Goal: Information Seeking & Learning: Compare options

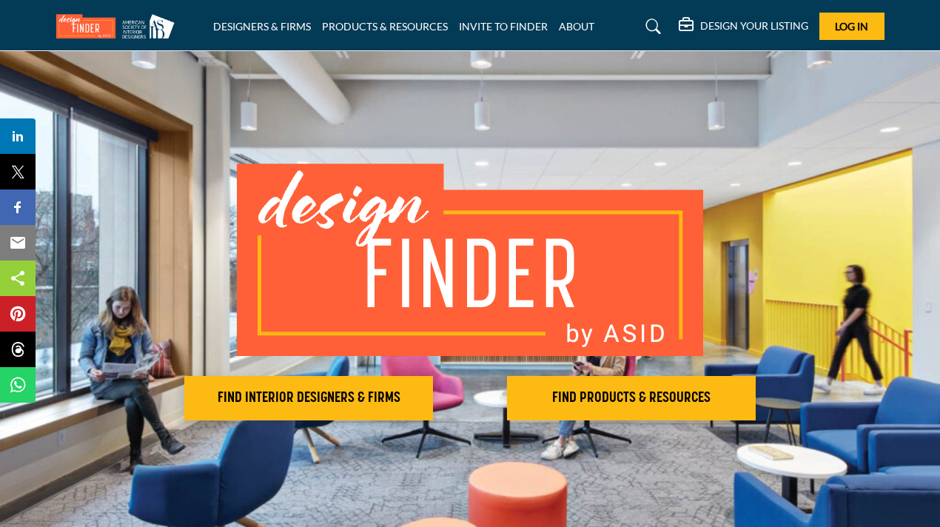
click at [774, 22] on h5 "DESIGN YOUR LISTING" at bounding box center [754, 25] width 108 height 13
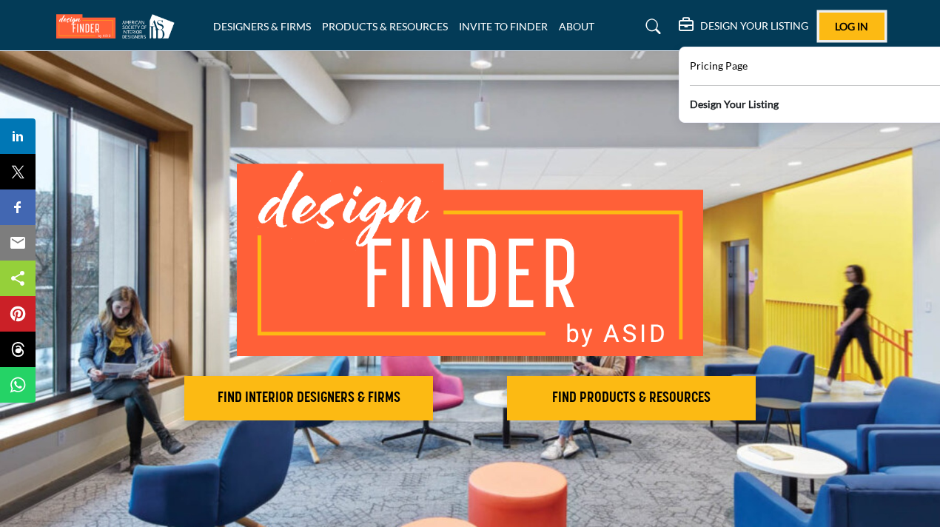
click at [862, 27] on span "Log In" at bounding box center [851, 26] width 33 height 13
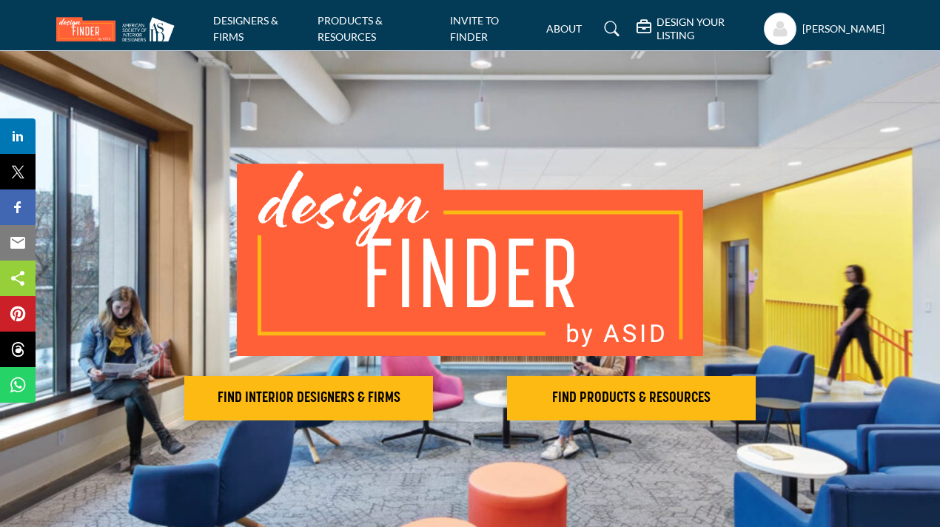
click at [837, 21] on h5 "Jessica L Nixon" at bounding box center [843, 28] width 82 height 15
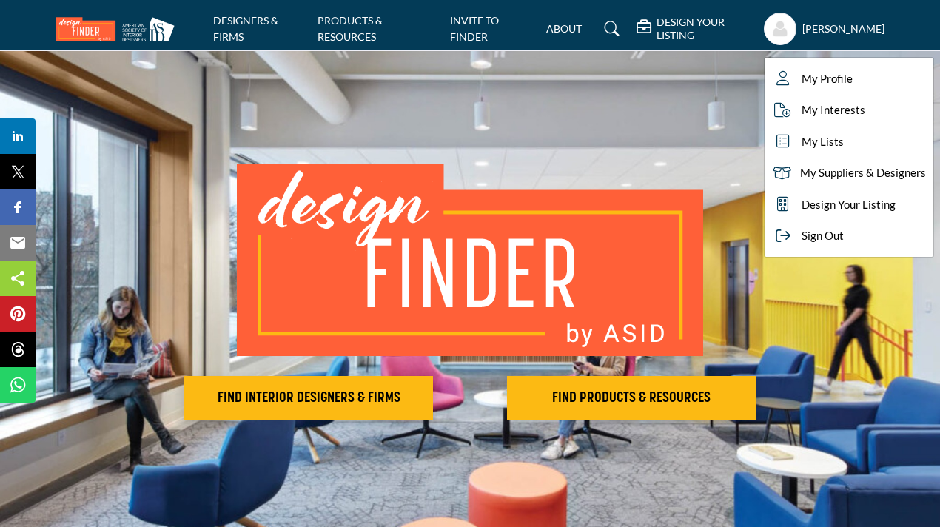
click at [680, 25] on h5 "DESIGN YOUR LISTING" at bounding box center [706, 29] width 99 height 27
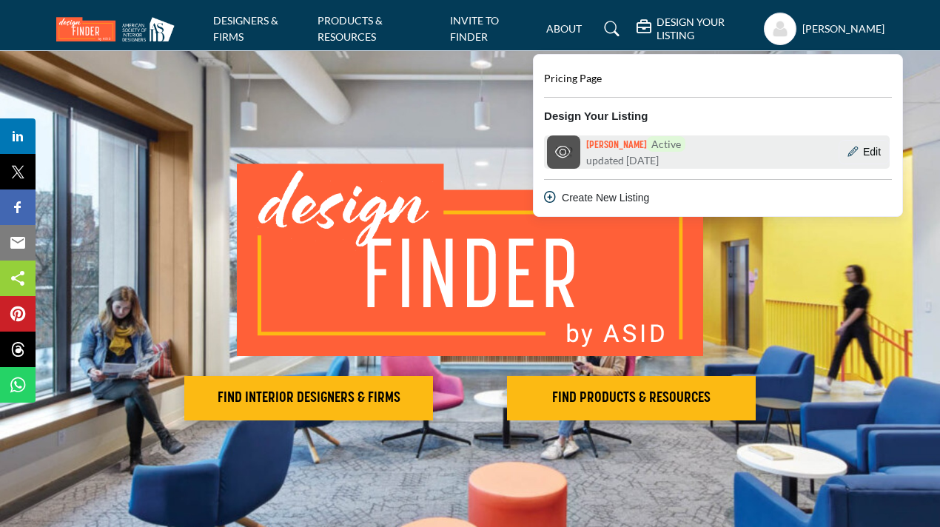
click at [605, 142] on h6 "Jessica Nixon Active" at bounding box center [635, 144] width 99 height 16
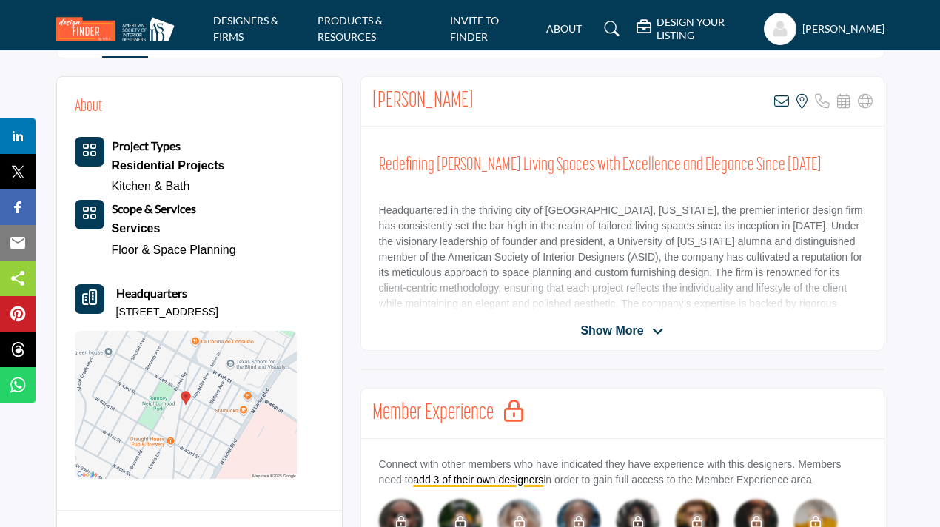
scroll to position [341, 0]
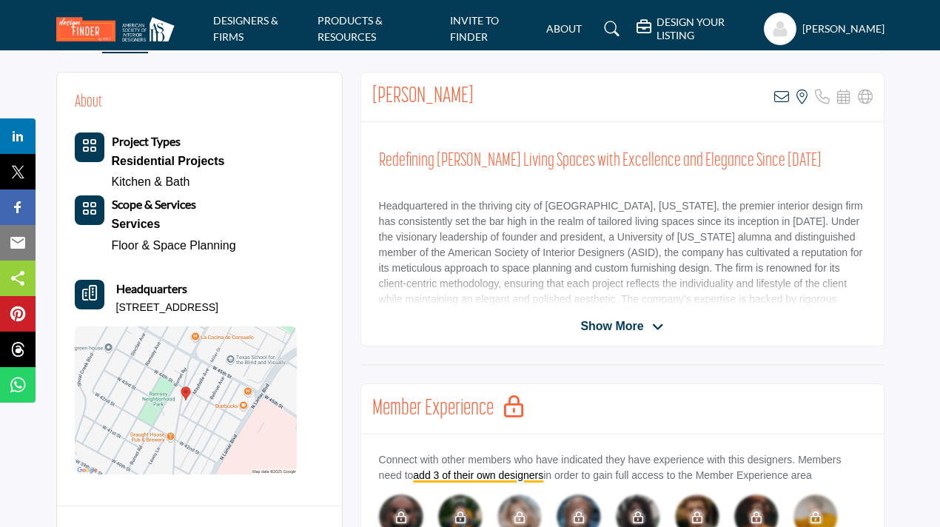
click at [600, 324] on span "Show More" at bounding box center [611, 327] width 63 height 18
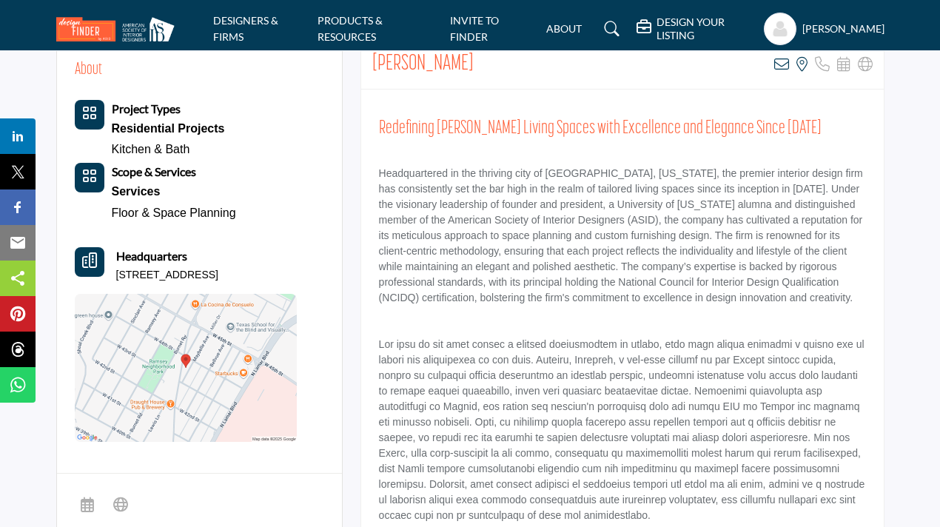
scroll to position [369, 0]
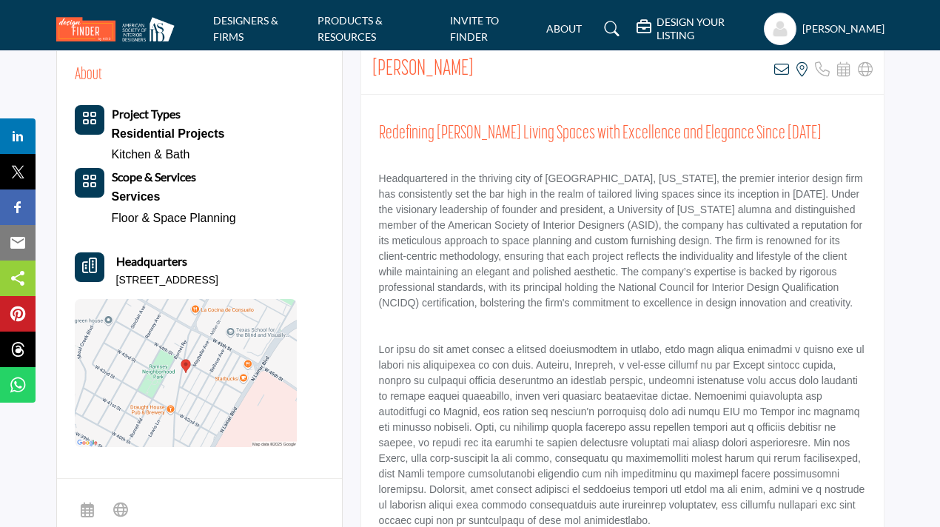
click at [144, 198] on div "Services" at bounding box center [174, 197] width 124 height 21
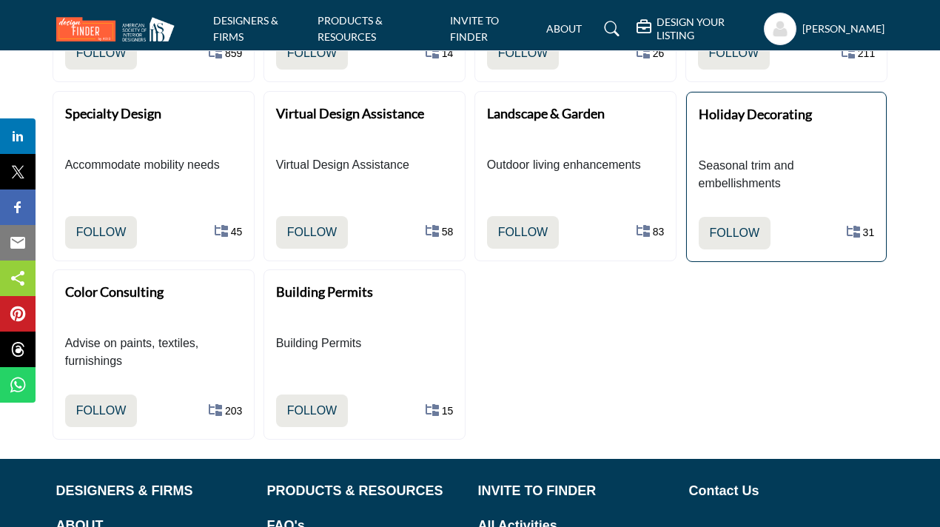
scroll to position [866, 0]
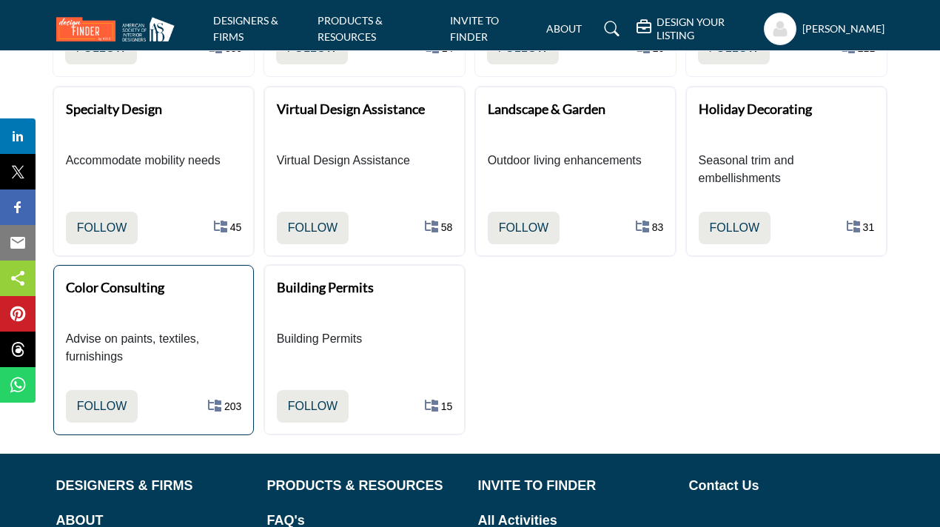
click at [135, 287] on b "Color Consulting" at bounding box center [115, 287] width 98 height 16
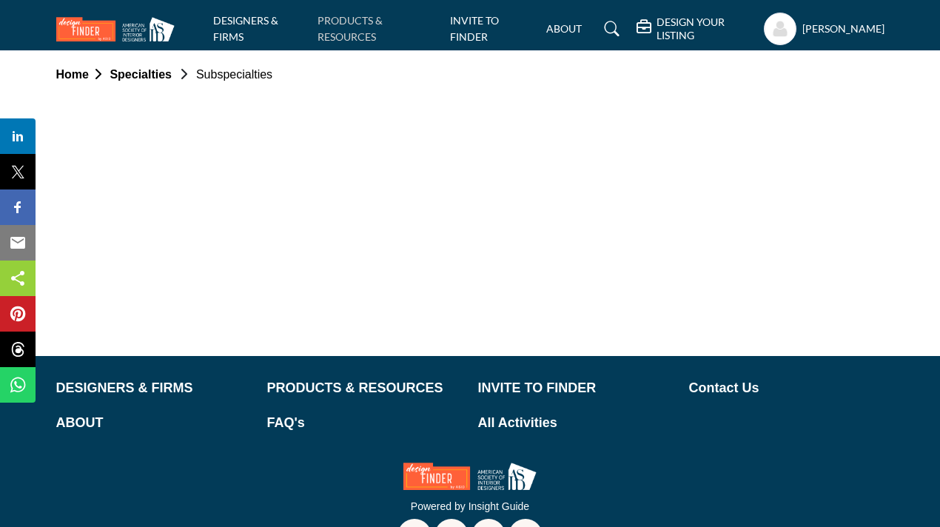
click at [334, 36] on link "PRODUCTS & RESOURCES" at bounding box center [350, 28] width 65 height 29
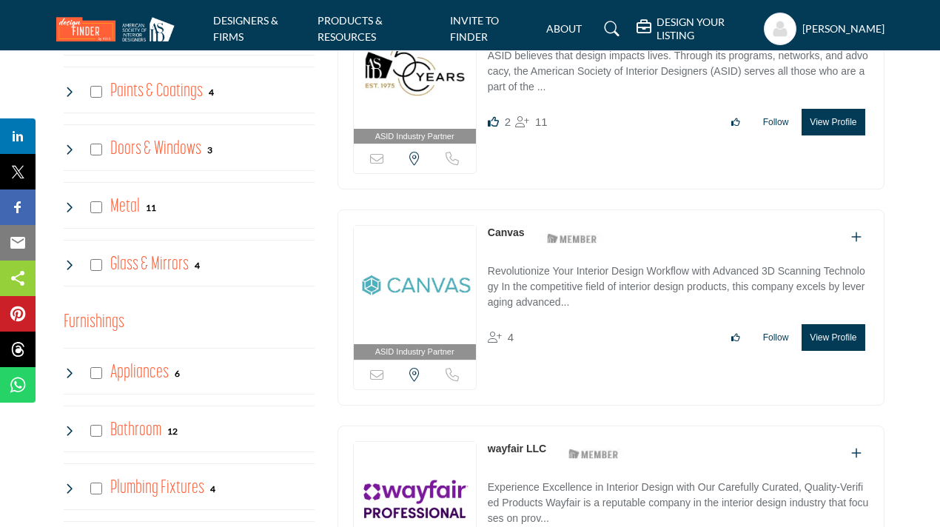
scroll to position [840, 0]
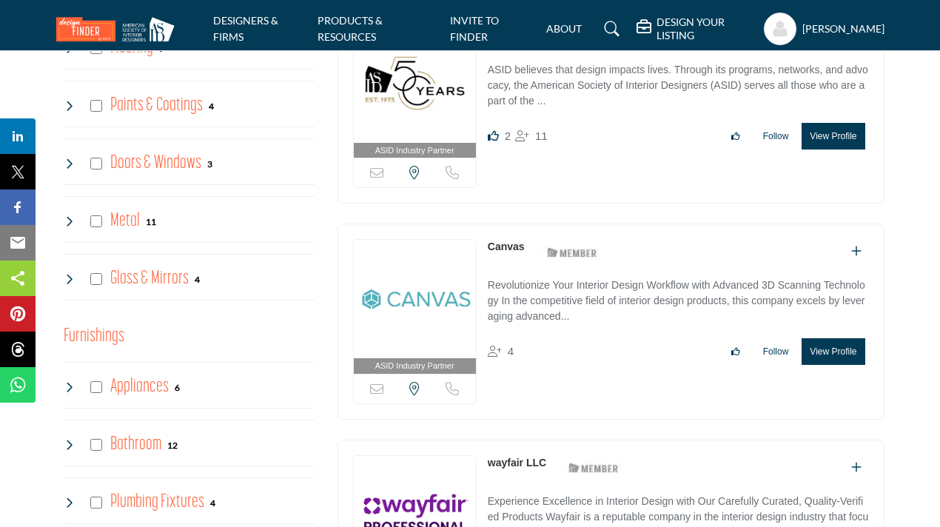
click at [152, 163] on h4 "Doors & Windows" at bounding box center [155, 163] width 91 height 26
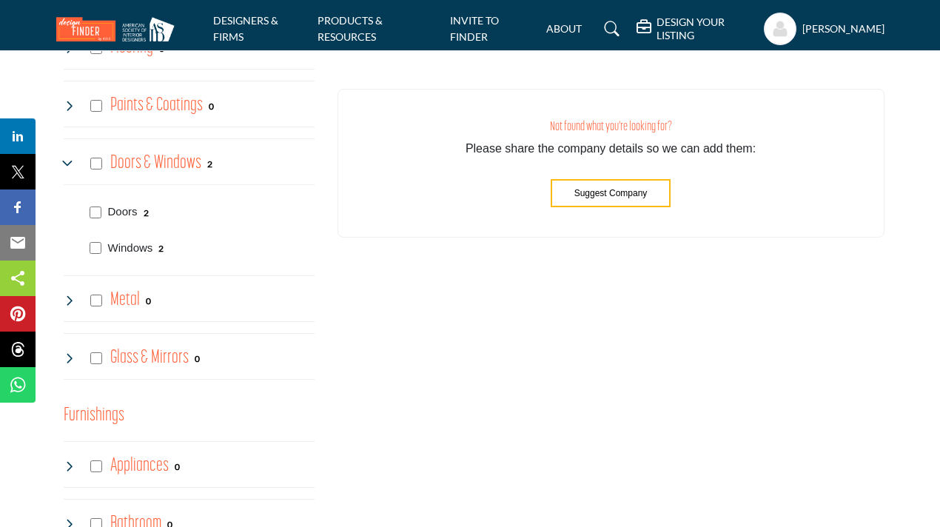
click at [637, 192] on span "Suggest Company" at bounding box center [610, 193] width 73 height 10
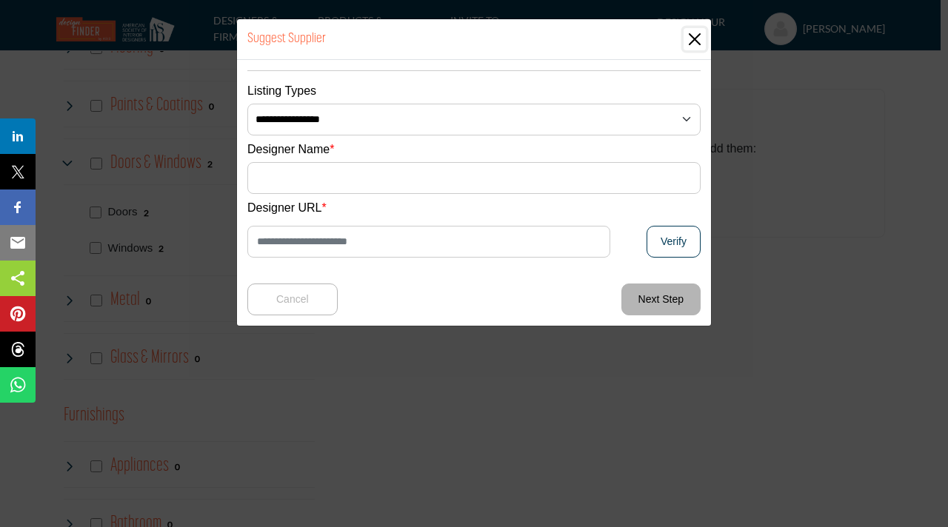
click at [692, 42] on button "Close" at bounding box center [694, 39] width 22 height 22
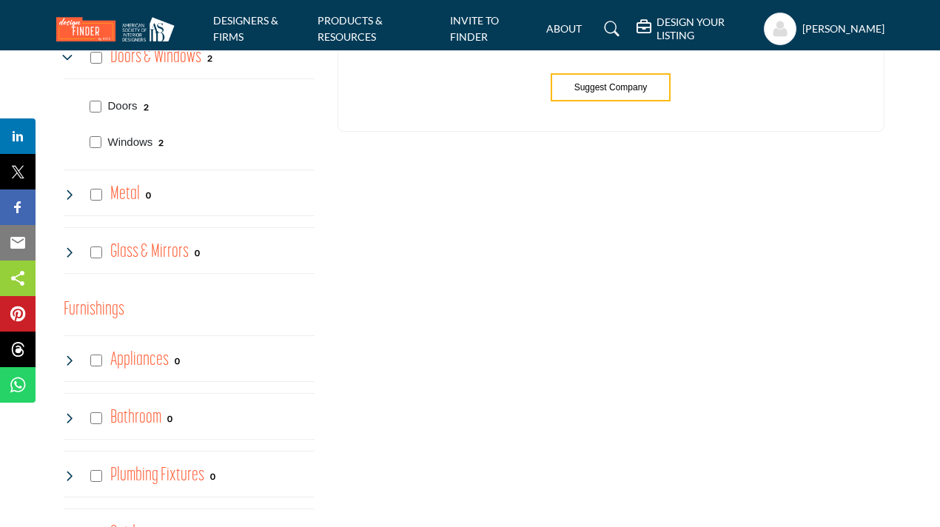
scroll to position [944, 0]
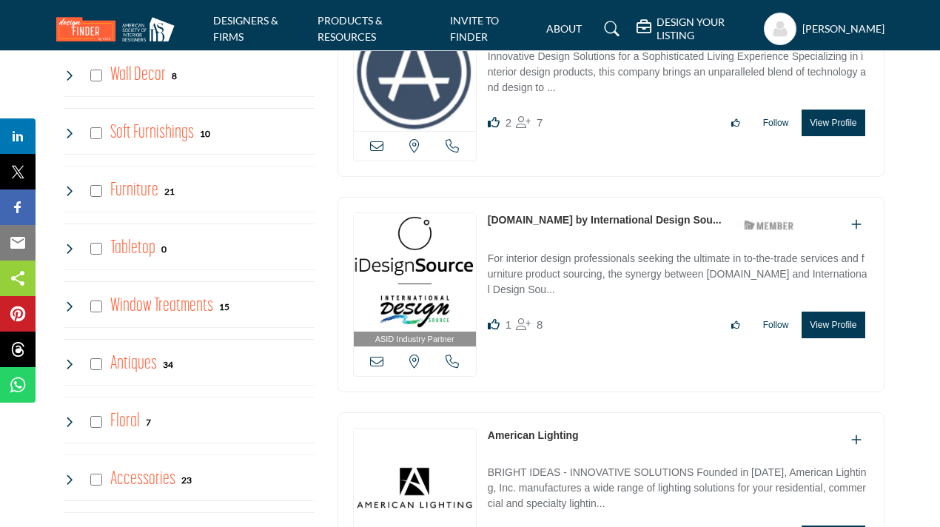
scroll to position [2191, 0]
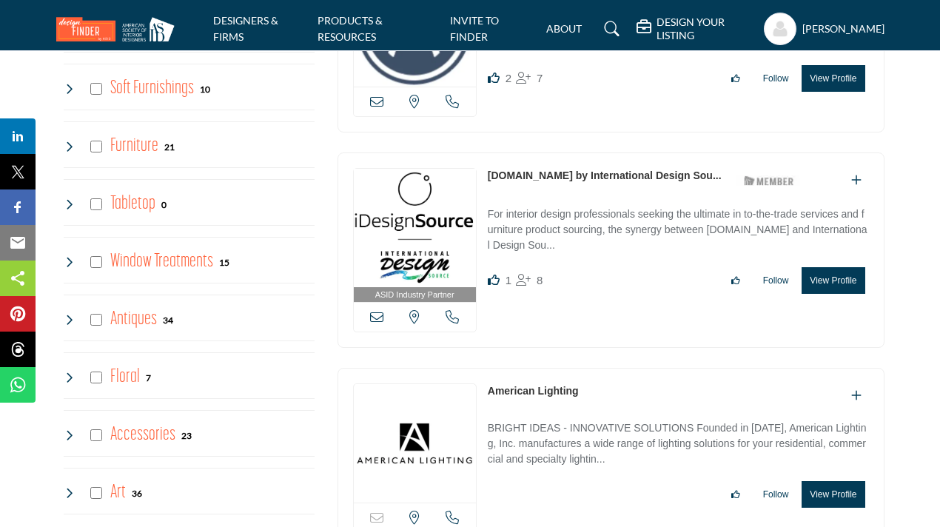
click at [179, 257] on h4 "Window Treatments" at bounding box center [161, 262] width 103 height 26
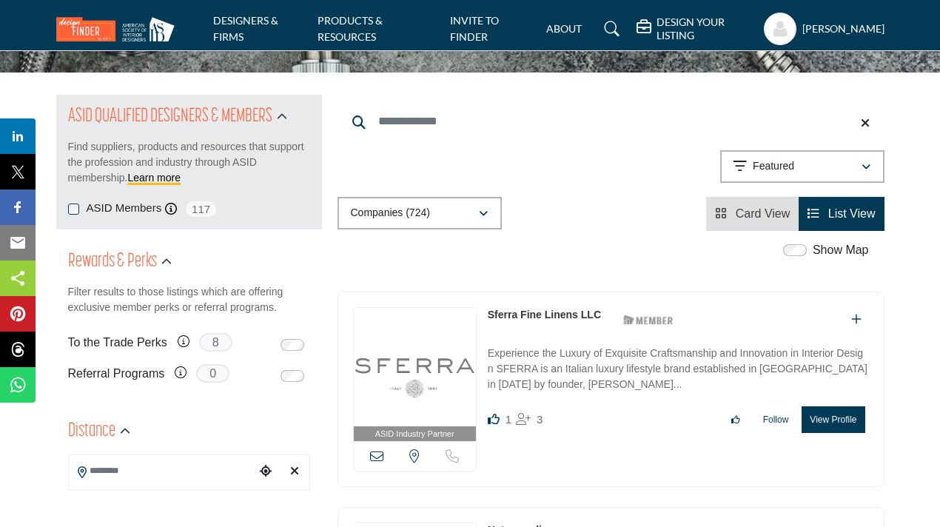
scroll to position [146, 0]
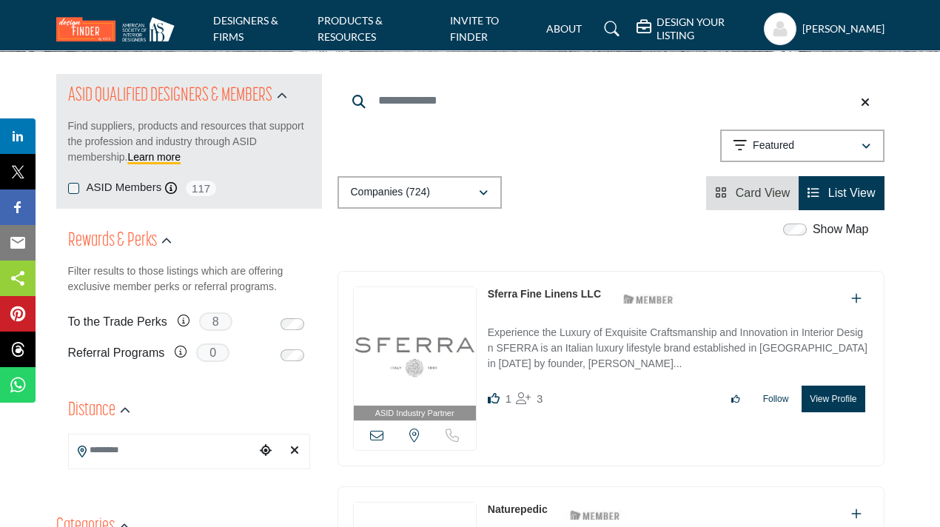
click at [417, 106] on input "Search Keyword" at bounding box center [611, 101] width 547 height 36
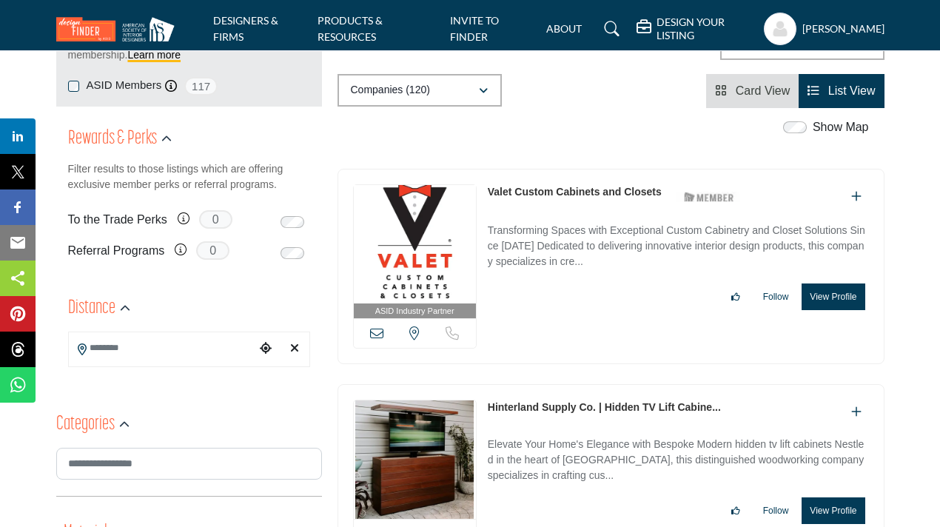
scroll to position [239, 0]
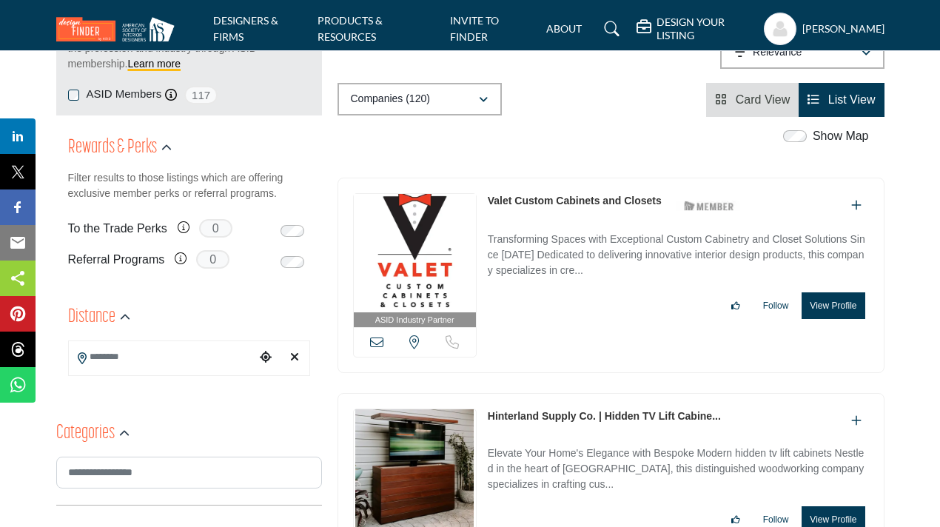
type input "********"
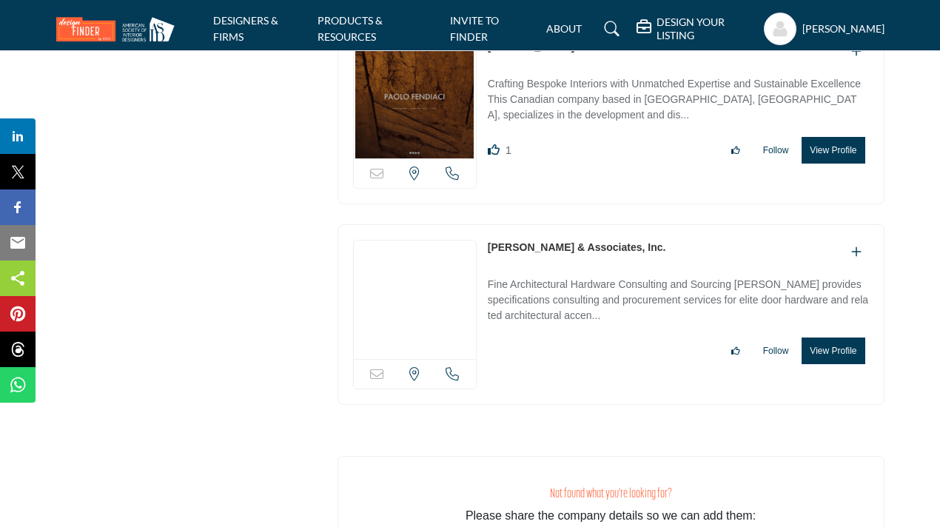
scroll to position [8930, 0]
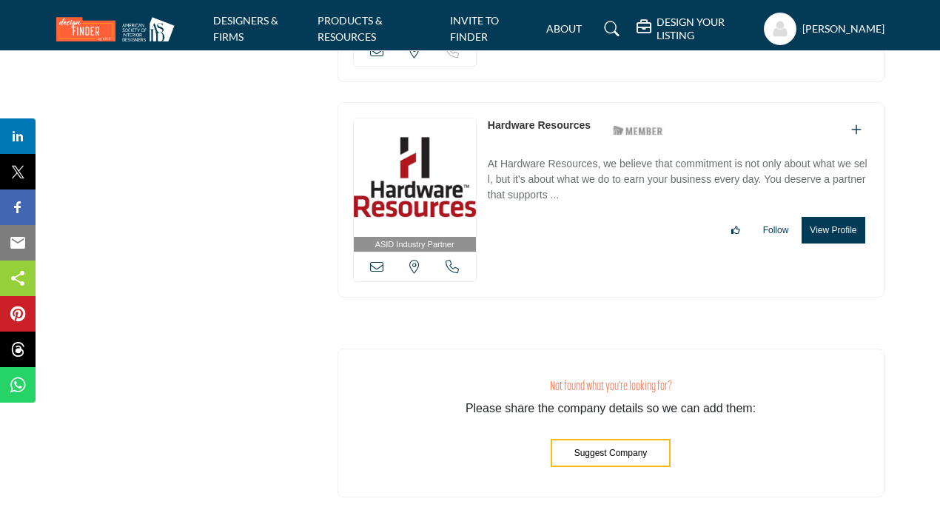
scroll to position [24695, 0]
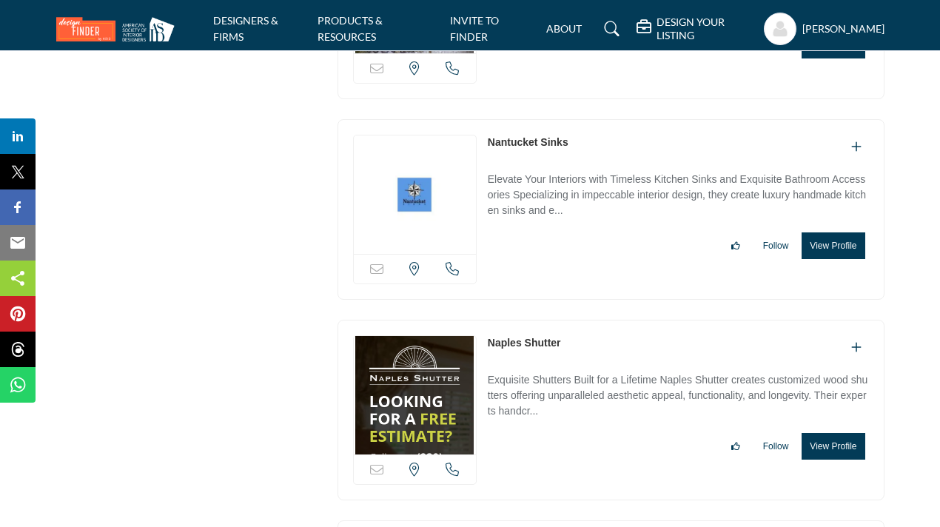
scroll to position [23113, 0]
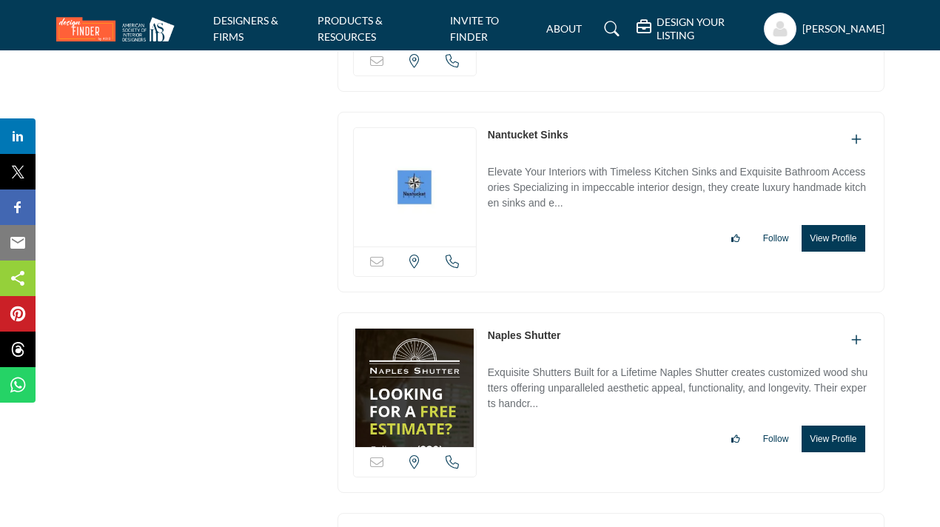
click at [421, 329] on img at bounding box center [415, 388] width 122 height 118
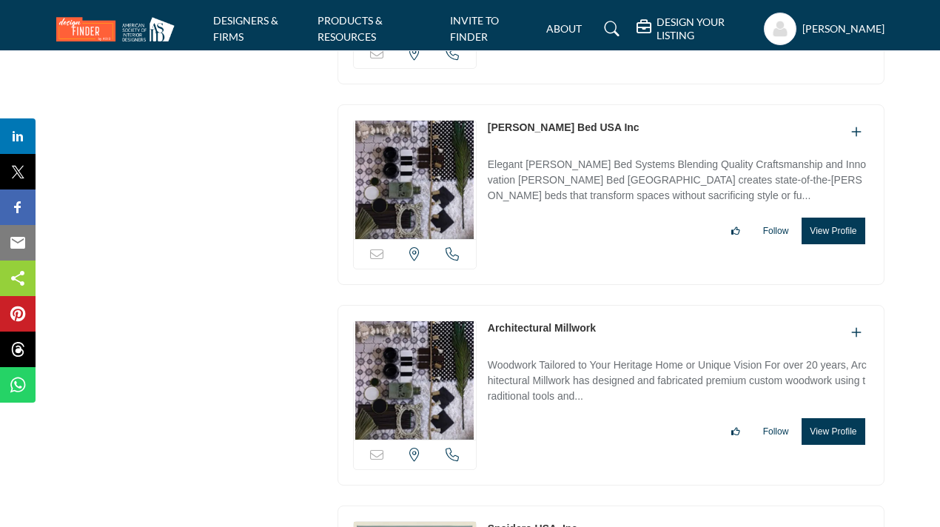
scroll to position [6016, 0]
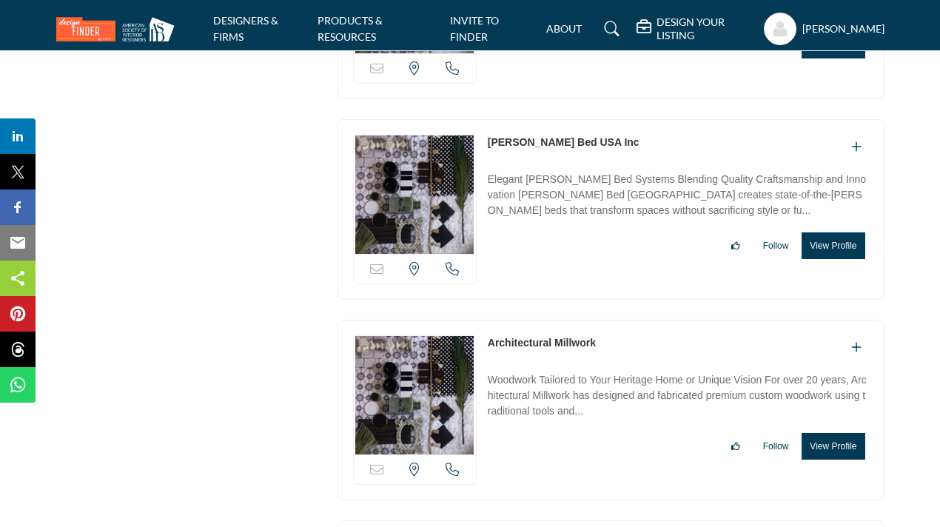
click at [412, 191] on img at bounding box center [415, 194] width 122 height 118
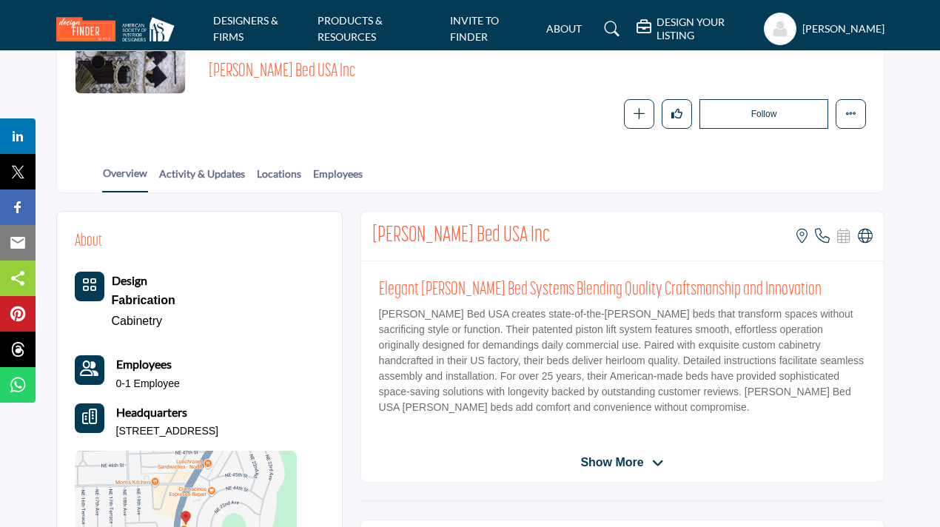
scroll to position [173, 0]
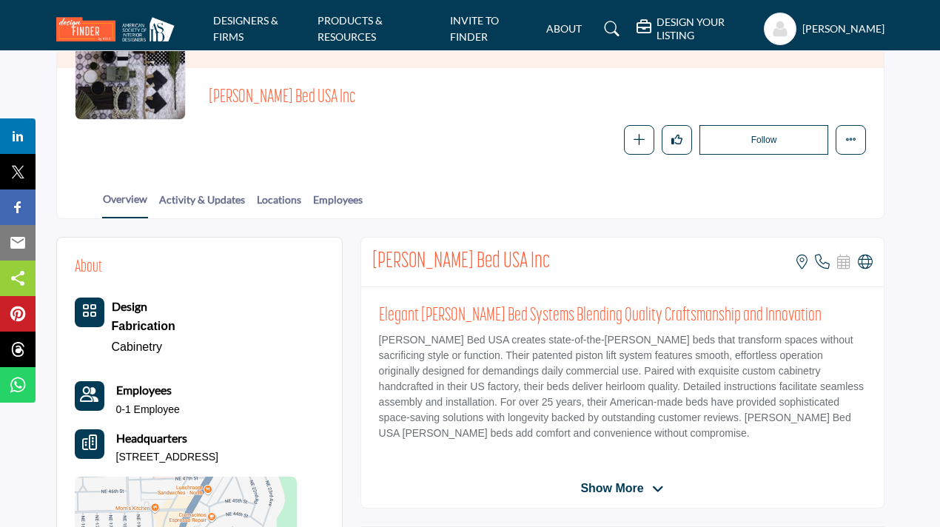
click at [594, 487] on span "Show More" at bounding box center [611, 489] width 63 height 18
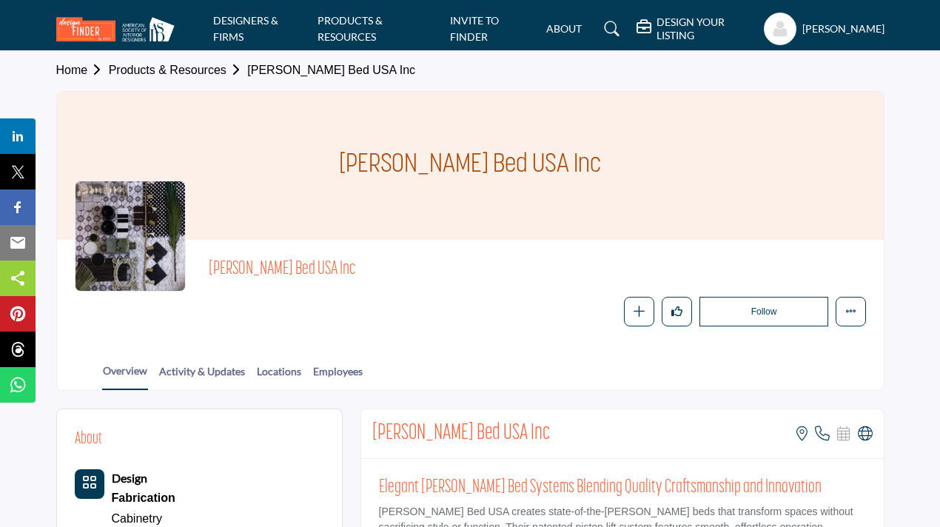
scroll to position [0, 0]
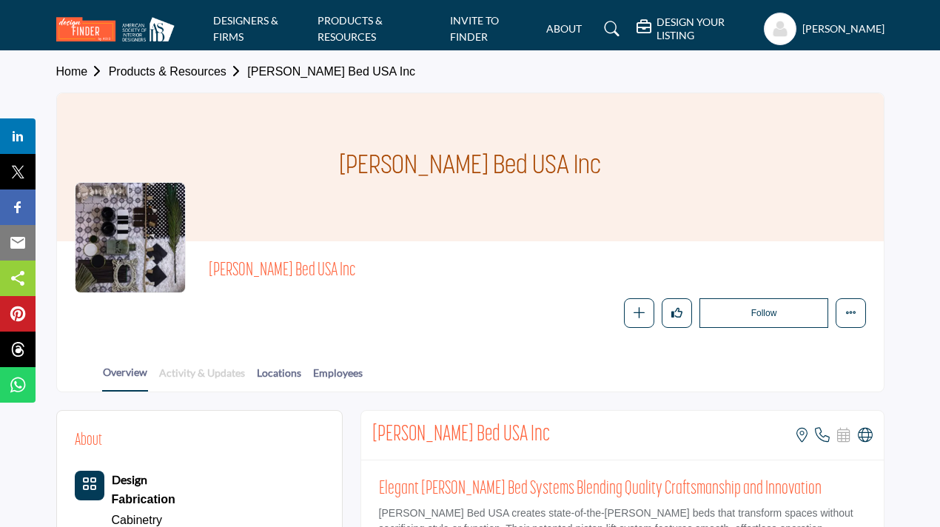
click at [206, 373] on link "Activity & Updates" at bounding box center [201, 378] width 87 height 26
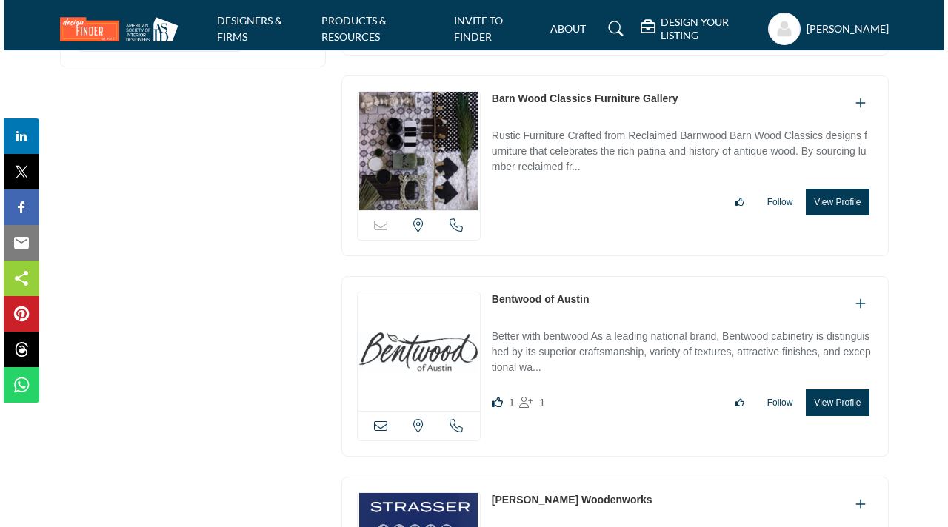
scroll to position [3845, 0]
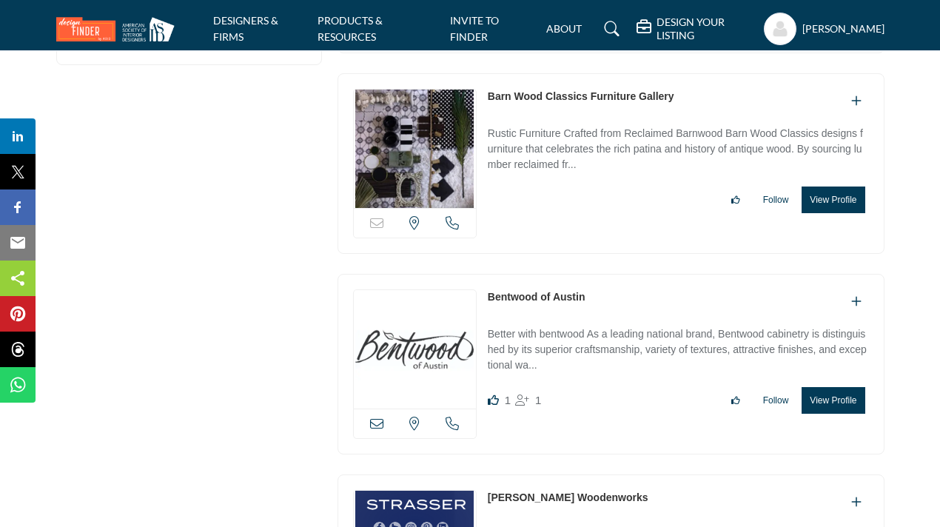
click at [840, 387] on button "View Profile" at bounding box center [833, 400] width 63 height 27
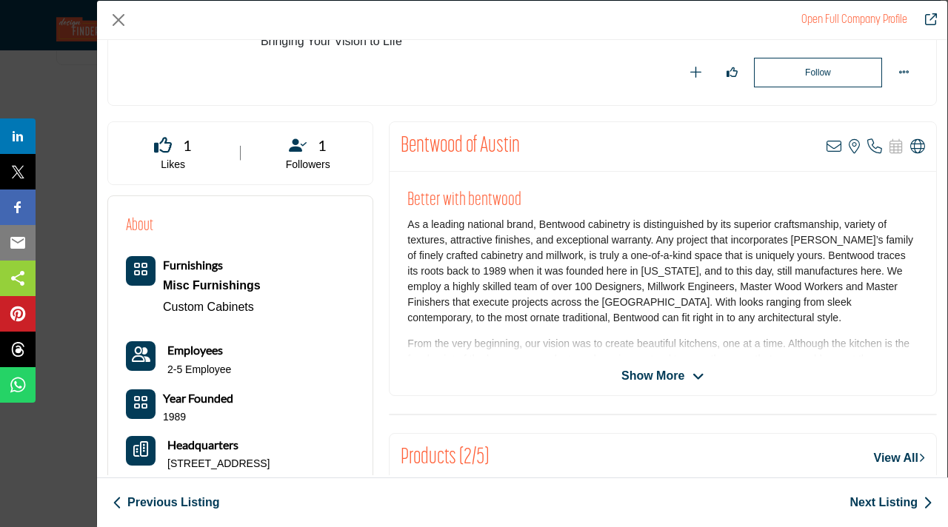
scroll to position [215, 0]
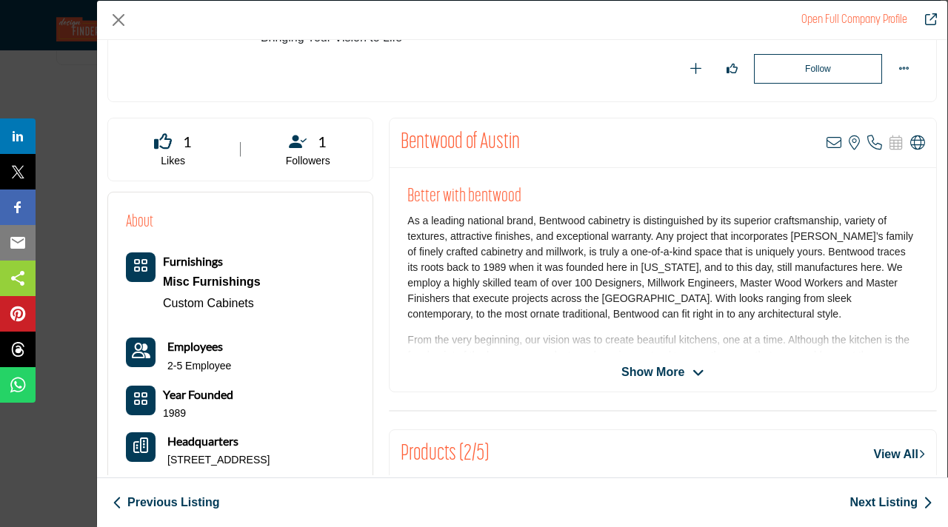
click at [624, 367] on span "Show More" at bounding box center [652, 372] width 63 height 18
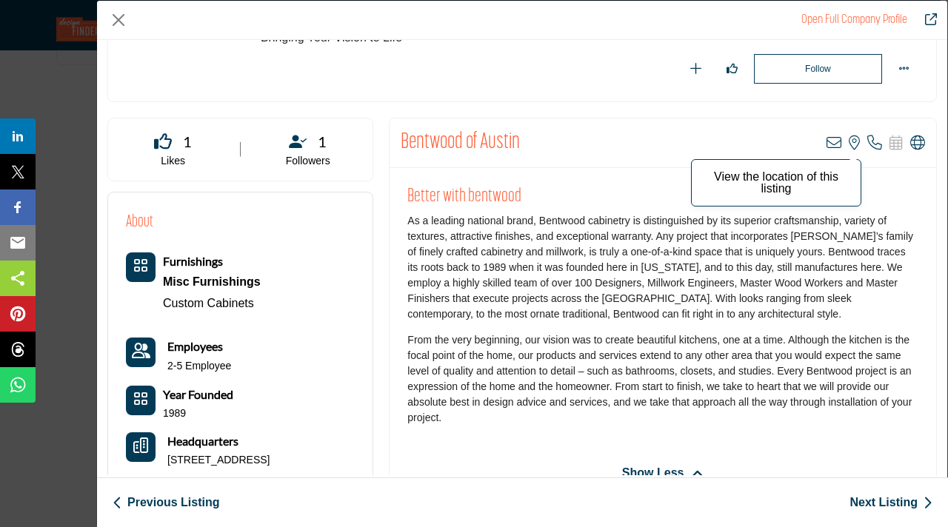
click at [848, 140] on icon "Company Data Modal" at bounding box center [853, 142] width 11 height 15
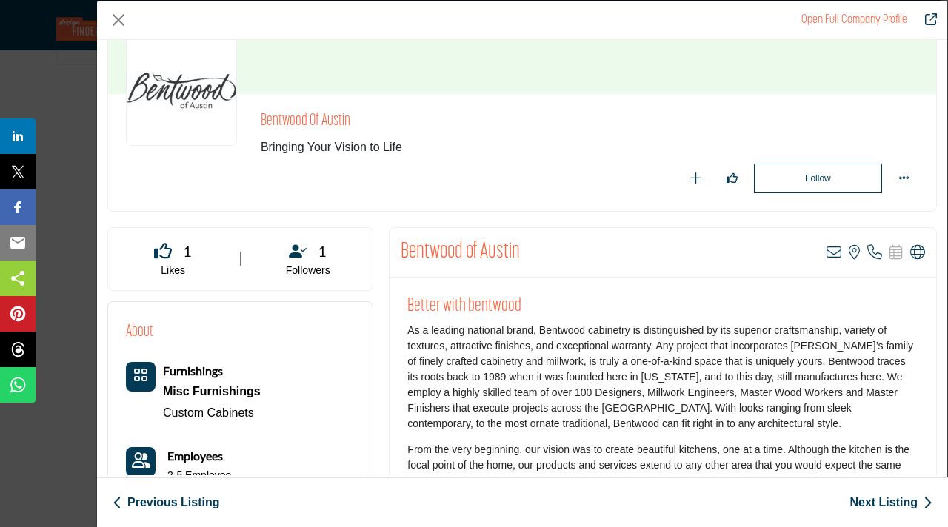
scroll to position [108, 0]
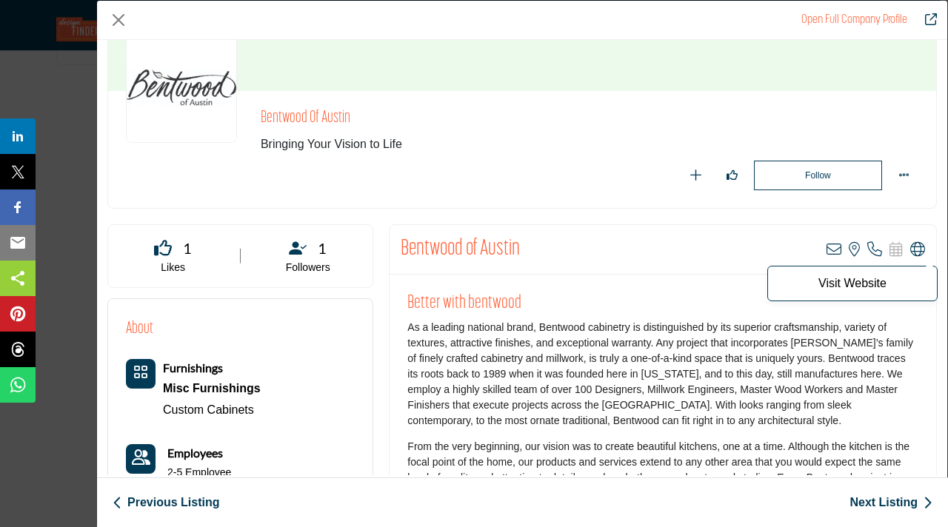
click at [914, 249] on icon "Company Data Modal" at bounding box center [917, 249] width 15 height 15
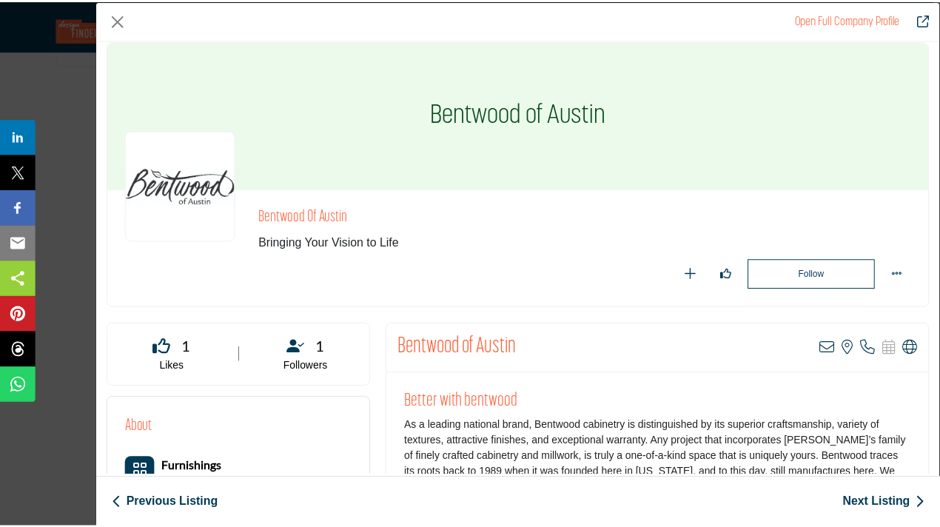
scroll to position [0, 0]
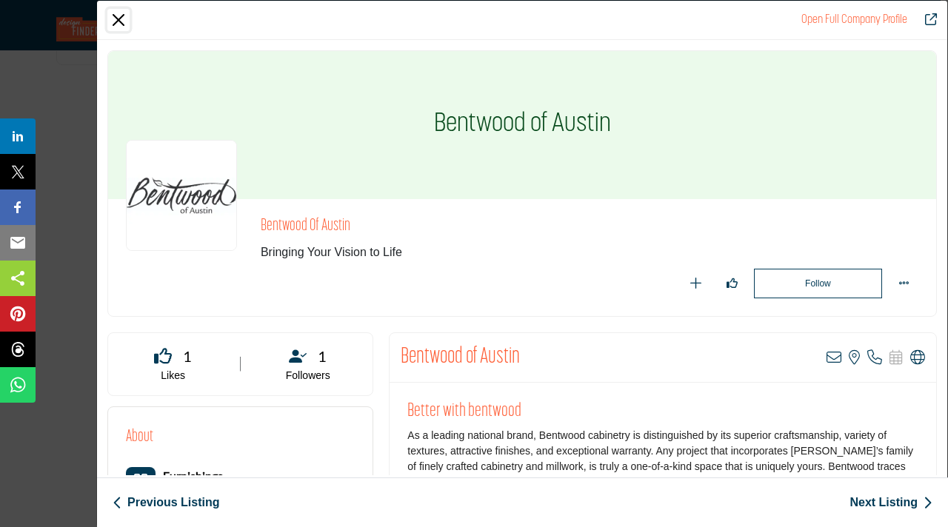
click at [126, 17] on button "Close" at bounding box center [118, 20] width 22 height 22
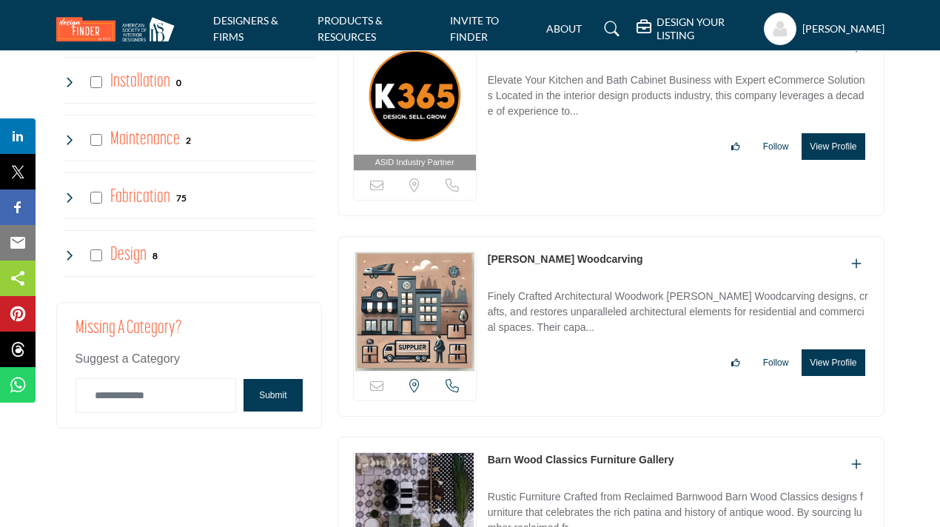
scroll to position [3481, 0]
click at [651, 295] on p "Finely Crafted Architectural Woodwork Michael Shea Woodcarving designs, crafts,…" at bounding box center [678, 314] width 381 height 50
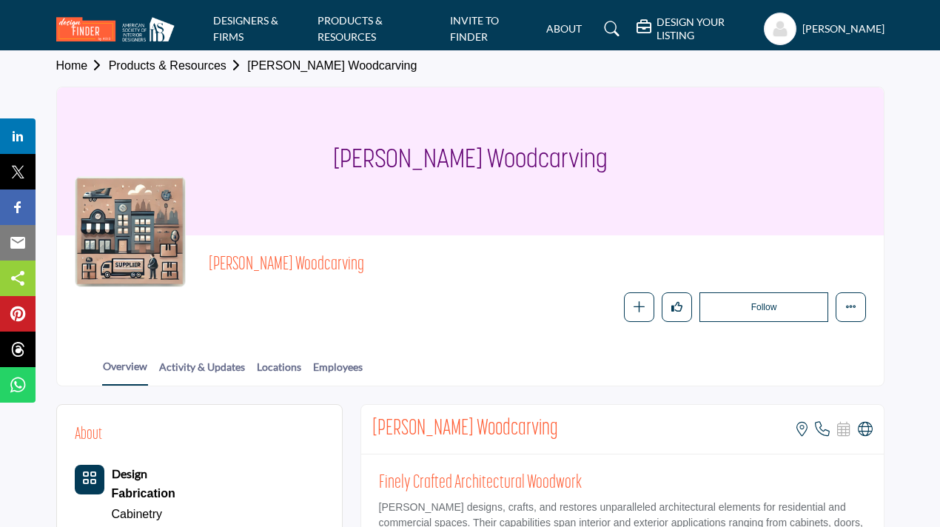
scroll to position [11, 0]
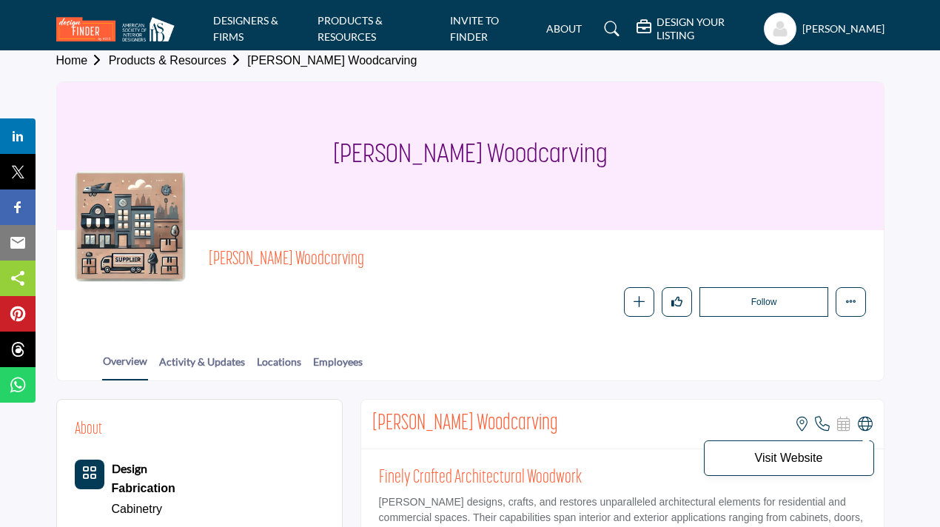
click at [869, 429] on icon at bounding box center [865, 424] width 15 height 15
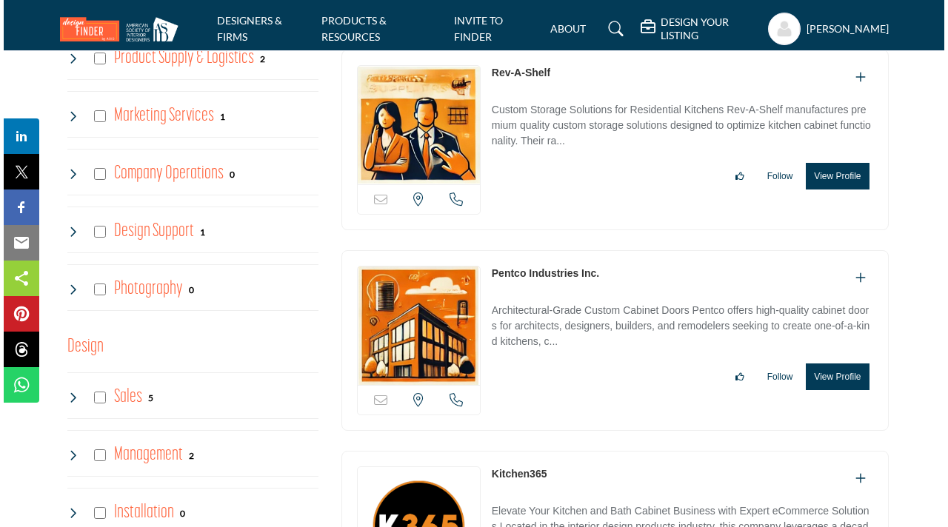
scroll to position [3055, 0]
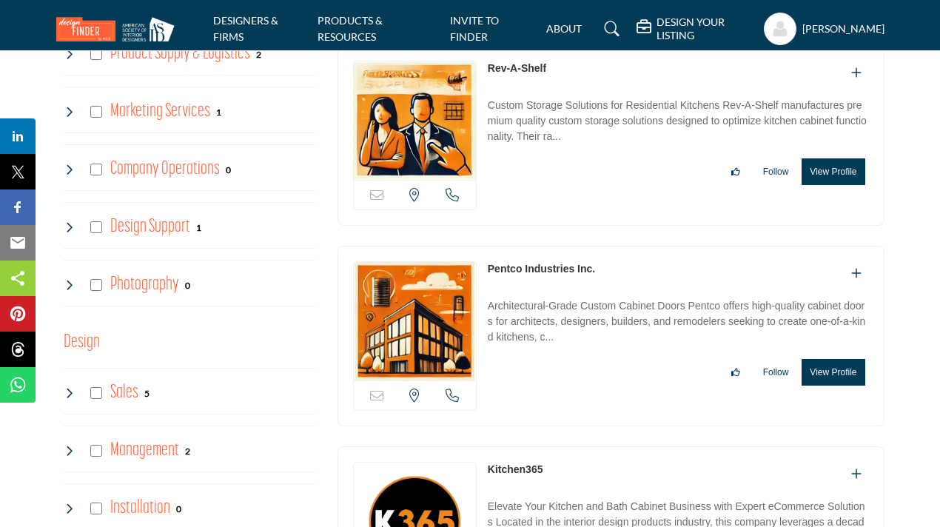
click at [850, 359] on button "View Profile" at bounding box center [833, 372] width 63 height 27
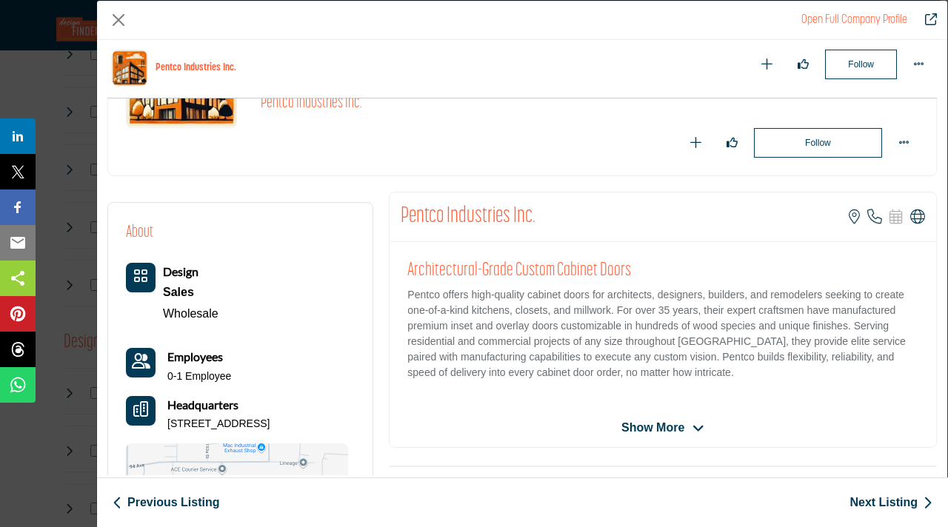
scroll to position [154, 0]
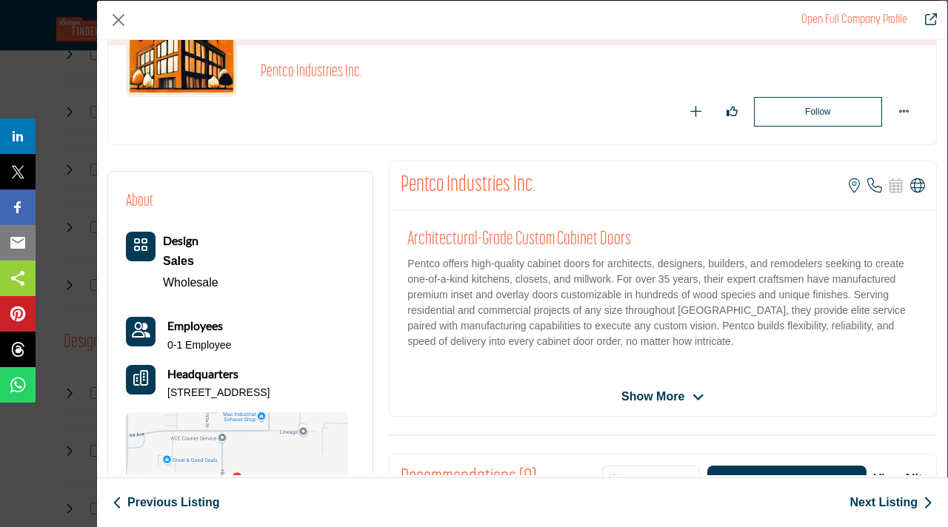
click at [660, 391] on span "Show More" at bounding box center [652, 397] width 63 height 18
click at [655, 397] on span "Show Less" at bounding box center [653, 397] width 62 height 18
click at [697, 392] on icon "Company Data Modal" at bounding box center [698, 397] width 12 height 13
click at [699, 392] on div "Show Less" at bounding box center [662, 397] width 546 height 18
click at [910, 180] on icon "Company Data Modal" at bounding box center [917, 185] width 15 height 15
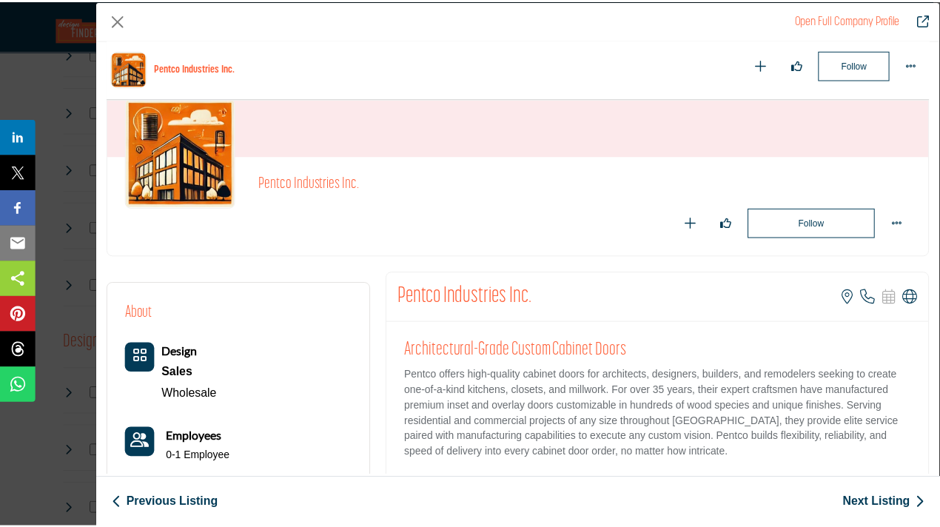
scroll to position [0, 0]
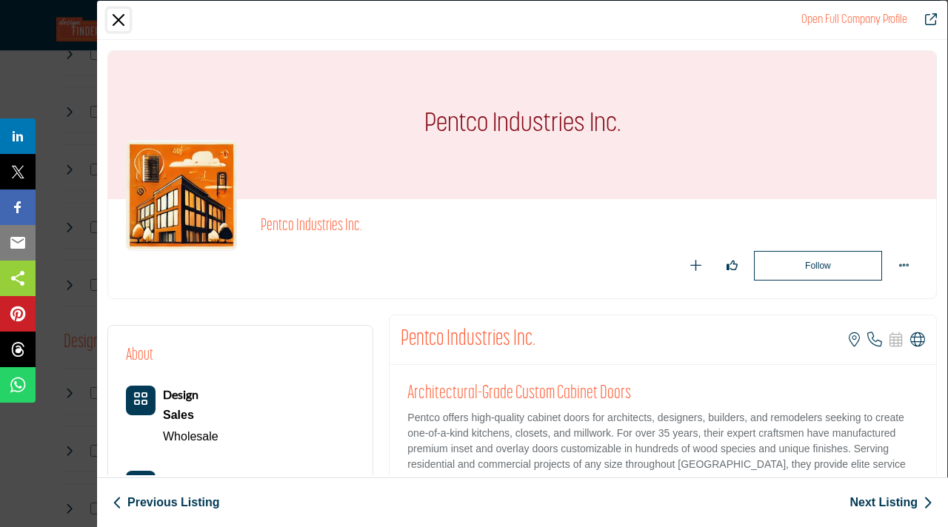
click at [115, 27] on button "Close" at bounding box center [118, 20] width 22 height 22
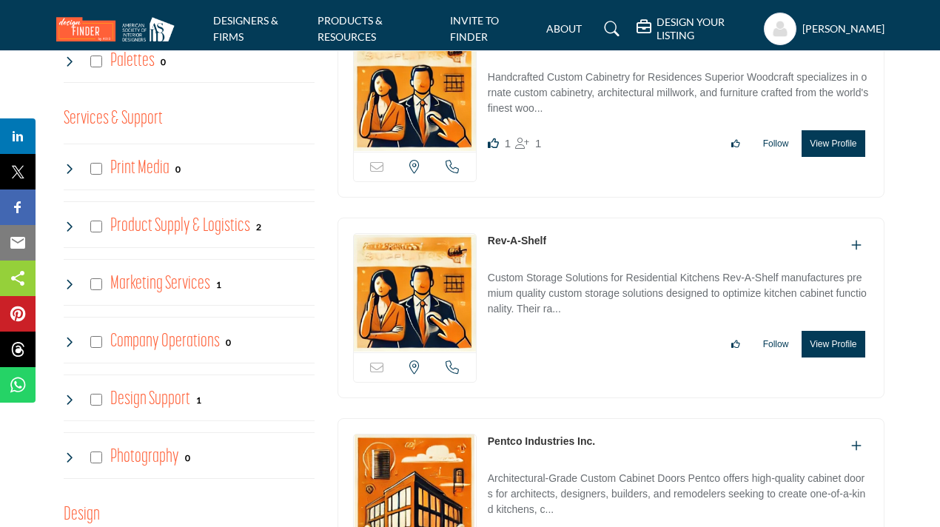
scroll to position [2877, 0]
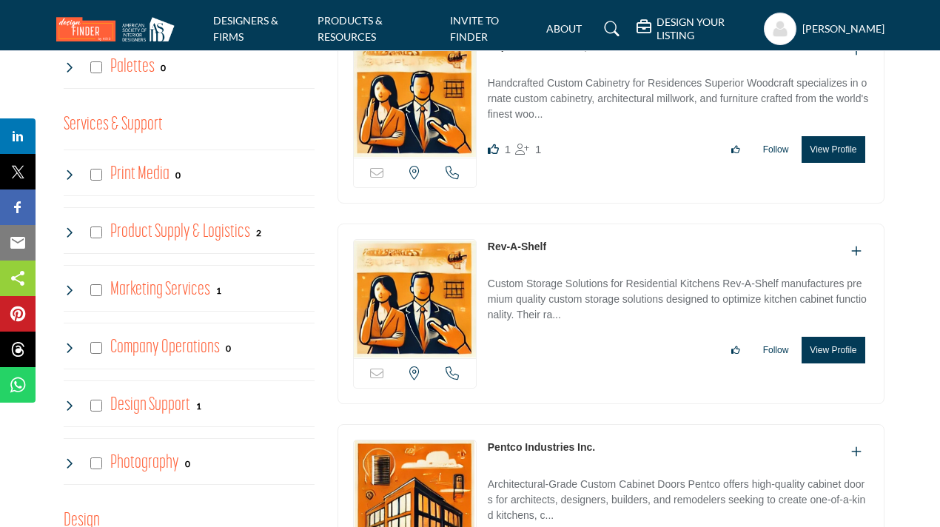
click at [845, 343] on button "View Profile" at bounding box center [833, 350] width 63 height 27
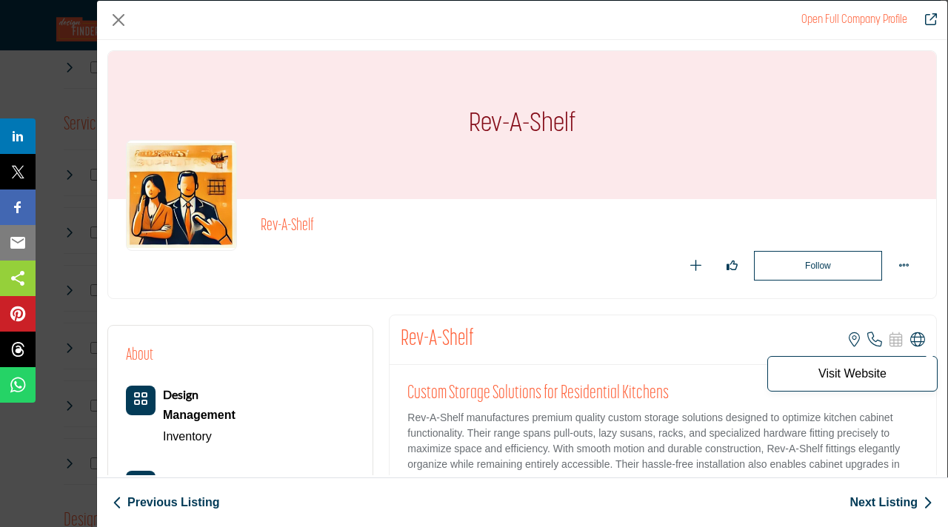
click at [910, 335] on icon "Company Data Modal" at bounding box center [917, 339] width 15 height 15
click at [116, 11] on button "Close" at bounding box center [118, 20] width 22 height 22
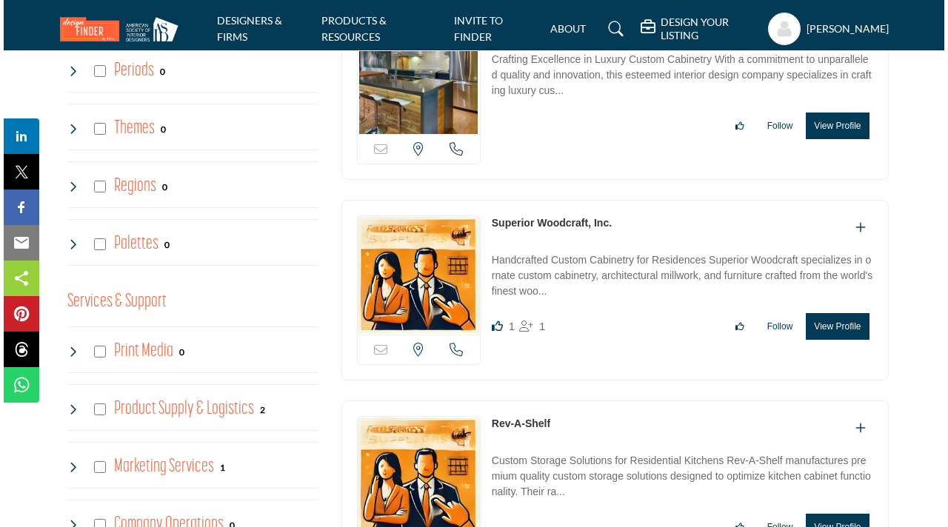
scroll to position [2692, 0]
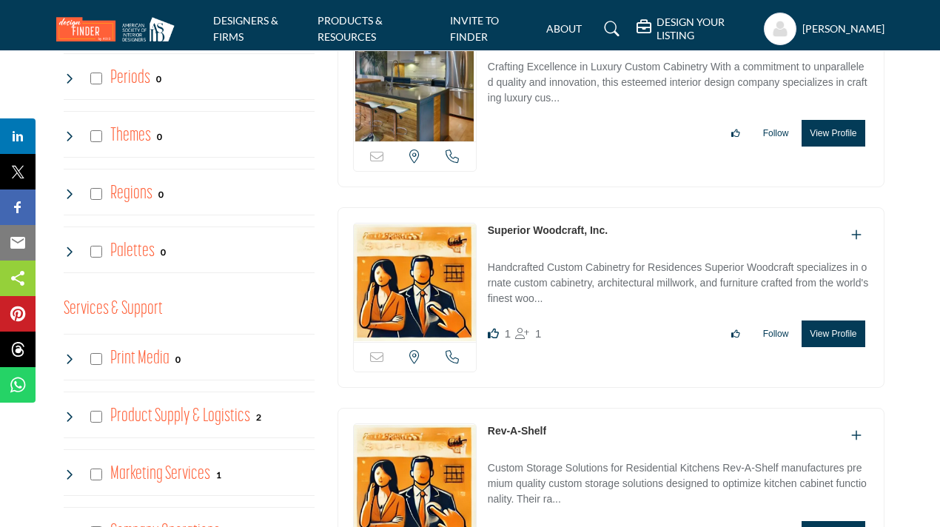
click at [841, 327] on button "View Profile" at bounding box center [833, 334] width 63 height 27
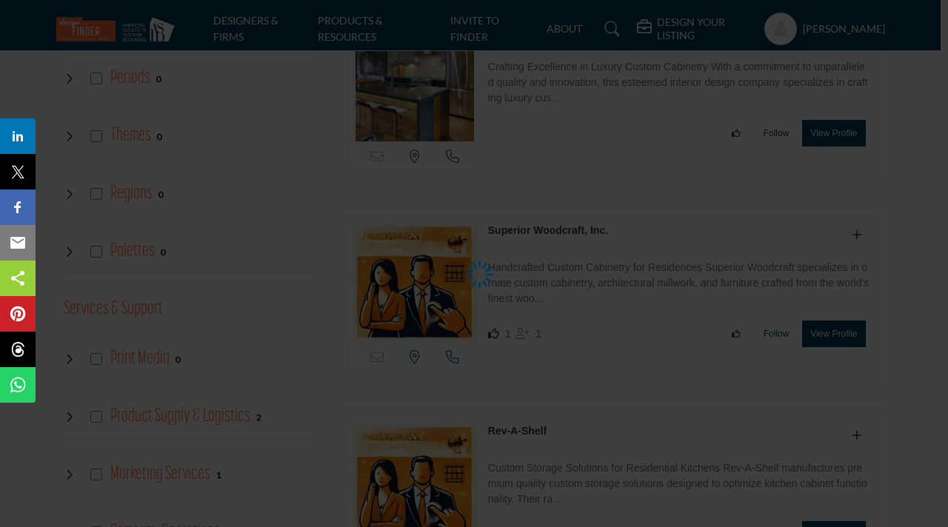
click at [835, 335] on div at bounding box center [474, 263] width 948 height 527
click at [891, 226] on div at bounding box center [474, 263] width 948 height 527
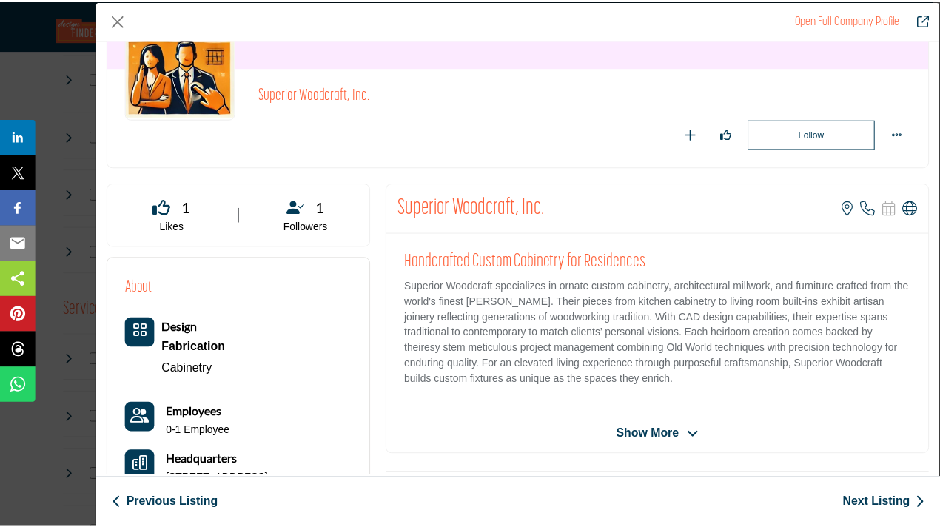
scroll to position [133, 0]
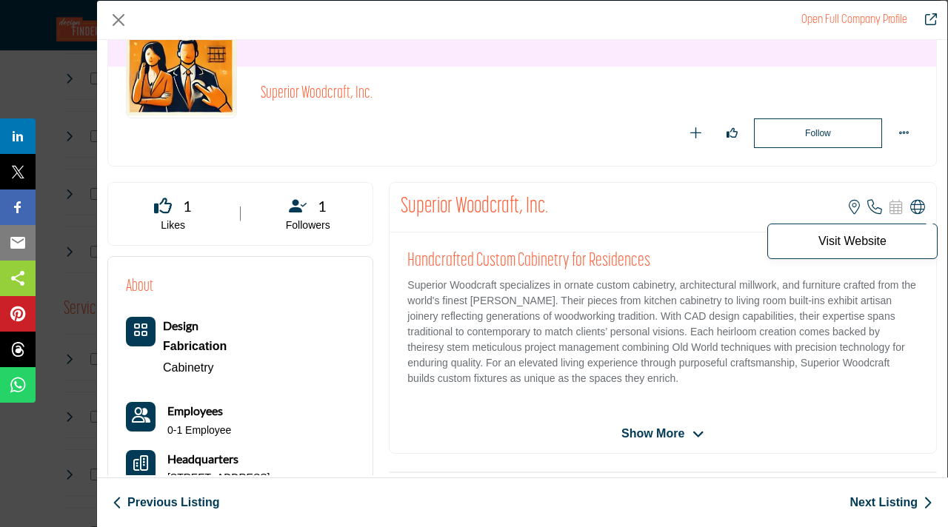
click at [910, 204] on icon "Company Data Modal" at bounding box center [917, 207] width 15 height 15
click at [125, 21] on button "Close" at bounding box center [118, 20] width 22 height 22
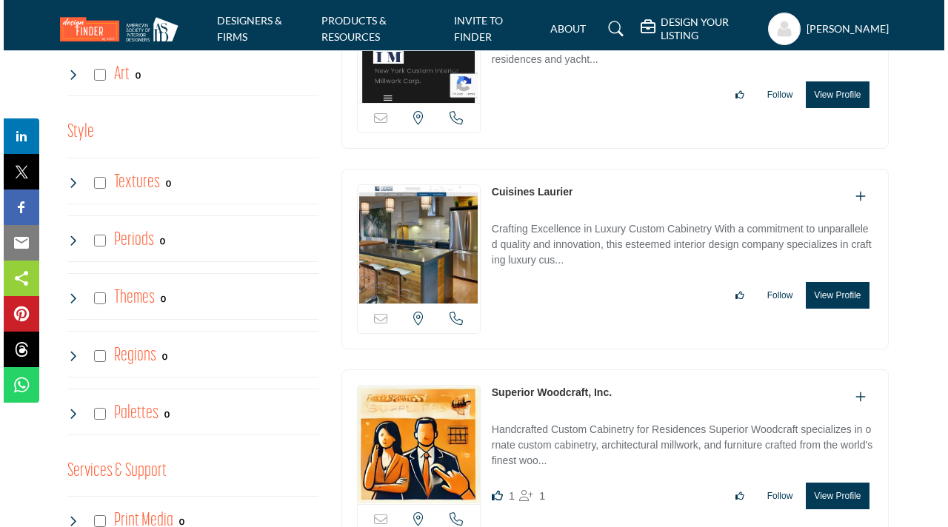
scroll to position [2529, 0]
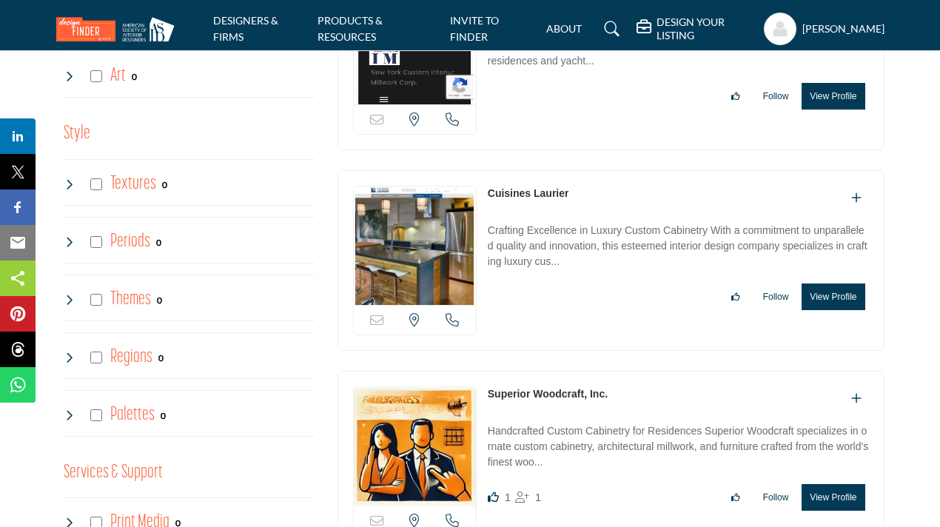
click at [830, 285] on button "View Profile" at bounding box center [833, 297] width 63 height 27
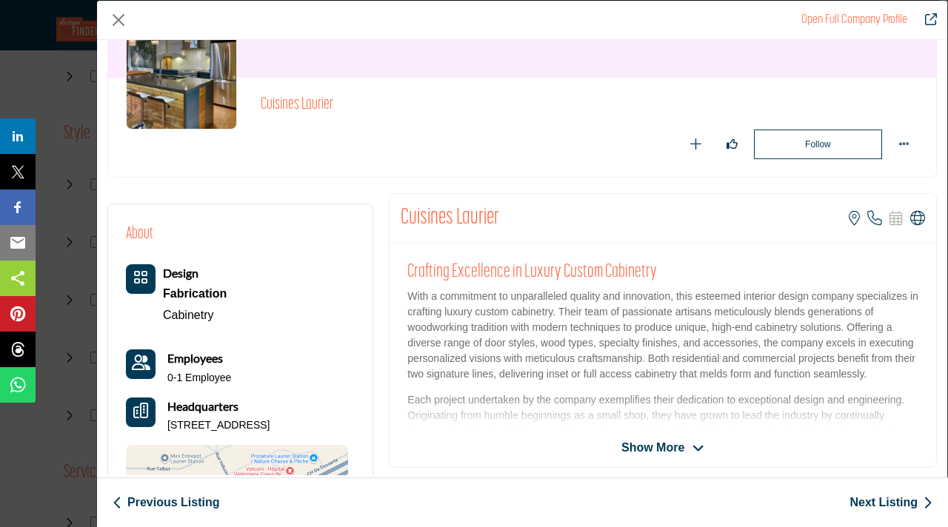
scroll to position [108, 0]
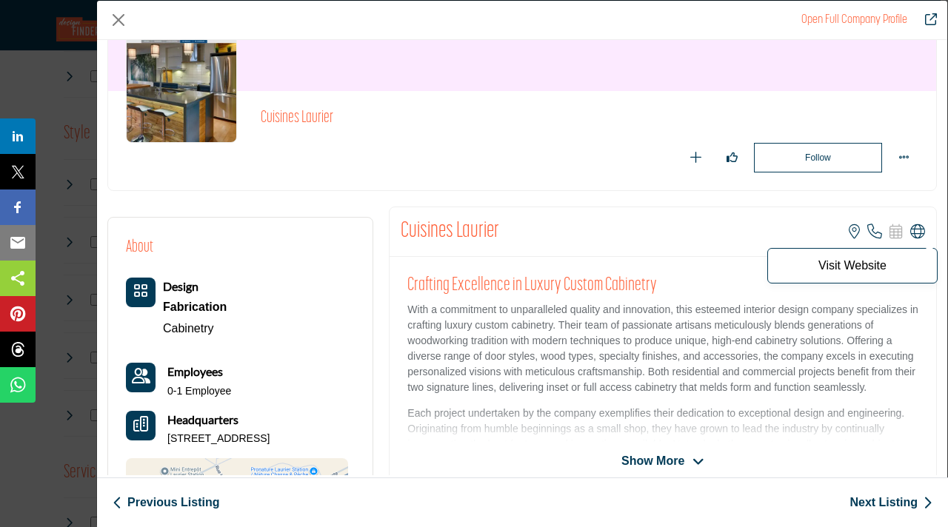
click at [911, 231] on icon "Company Data Modal" at bounding box center [917, 231] width 15 height 15
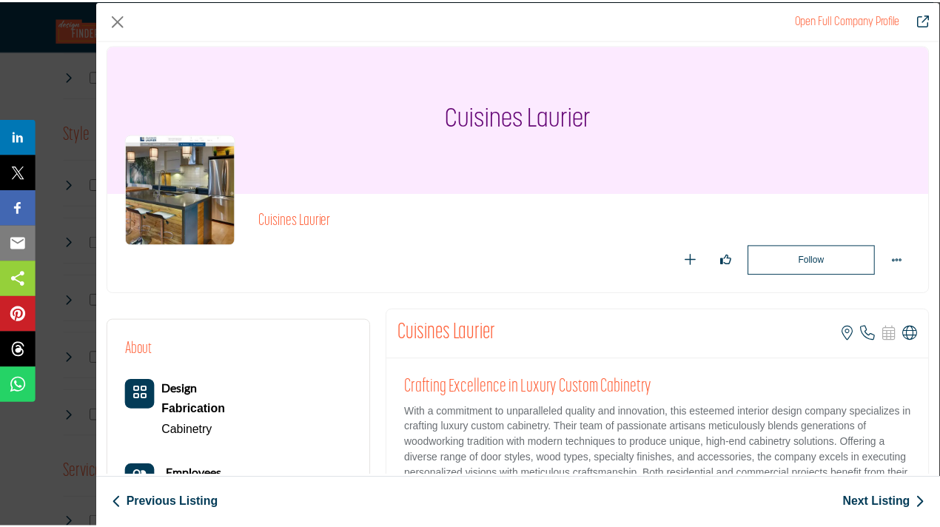
scroll to position [0, 0]
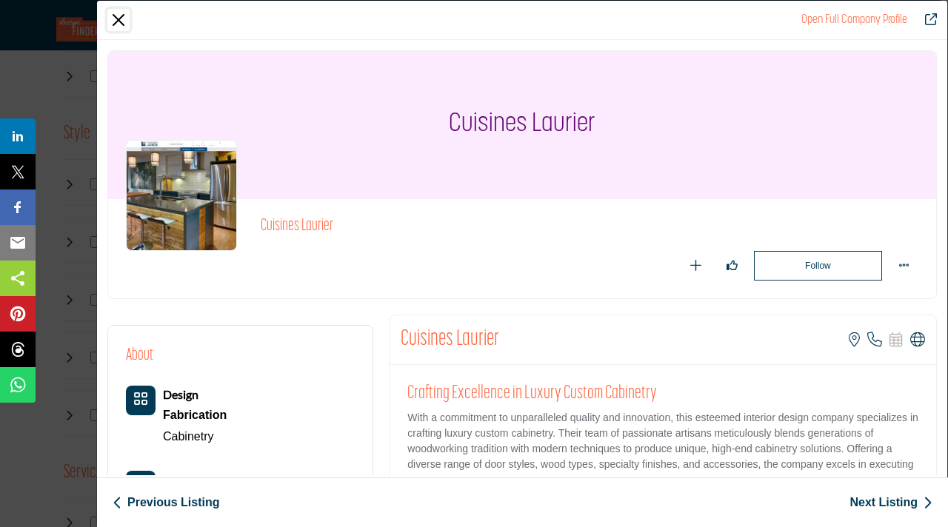
click at [115, 13] on button "Close" at bounding box center [118, 20] width 22 height 22
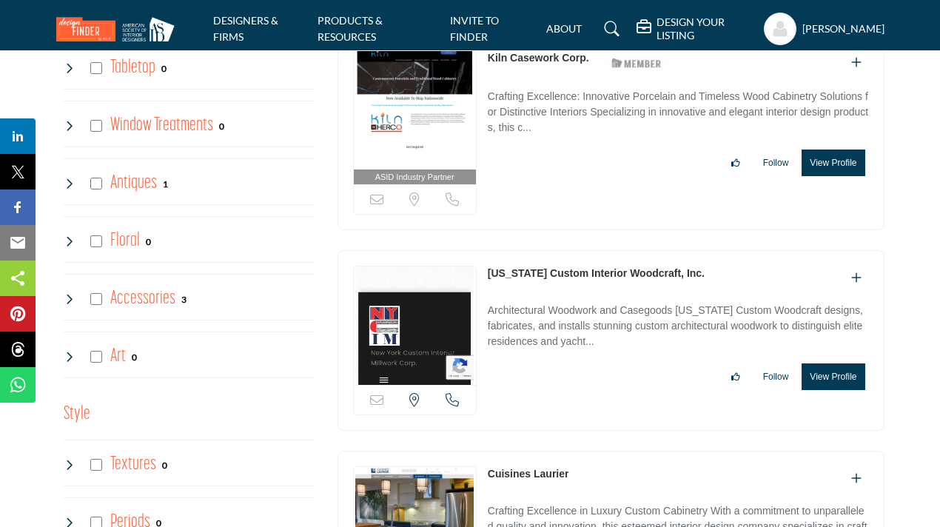
scroll to position [2249, 0]
drag, startPoint x: 835, startPoint y: 366, endPoint x: 803, endPoint y: 326, distance: 51.7
click at [514, 363] on div "Follow Following" at bounding box center [678, 376] width 381 height 27
click at [808, 366] on button "View Profile" at bounding box center [833, 376] width 63 height 27
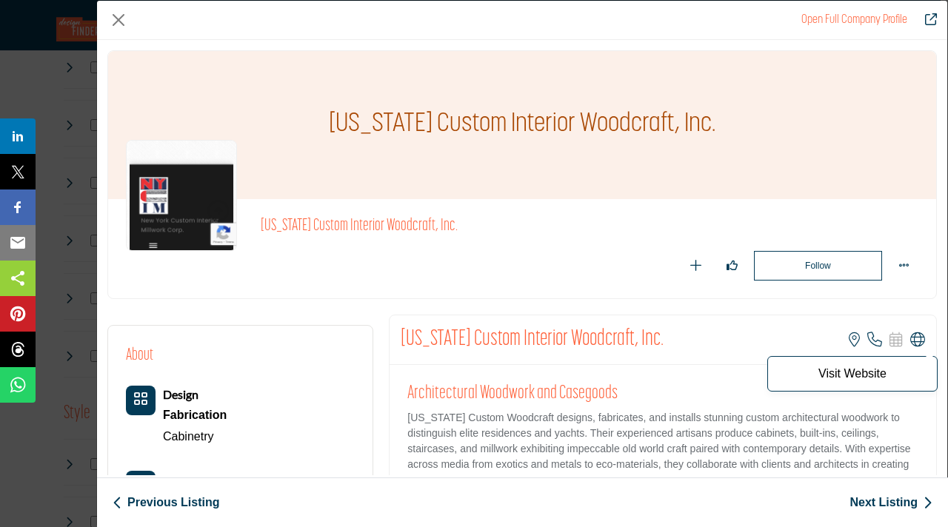
click at [910, 341] on icon "Company Data Modal" at bounding box center [917, 339] width 15 height 15
click at [125, 19] on button "Close" at bounding box center [118, 20] width 22 height 22
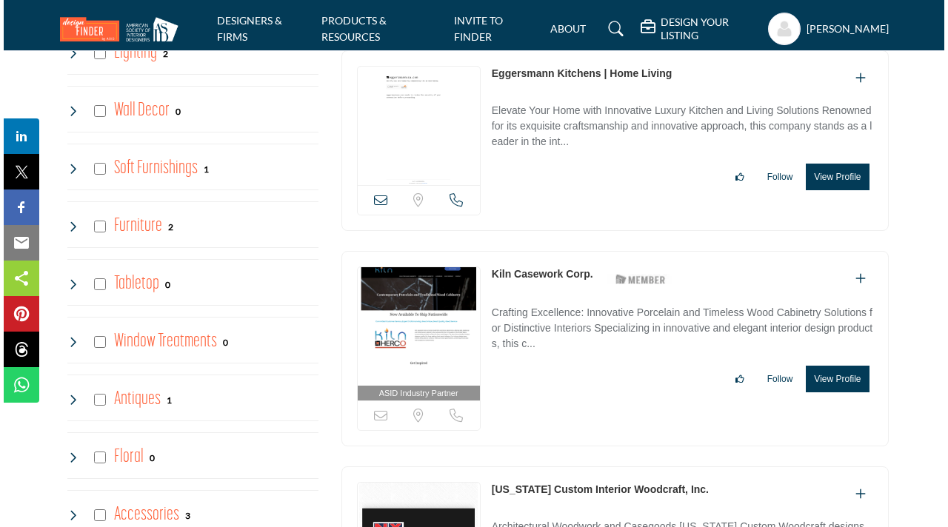
scroll to position [2029, 0]
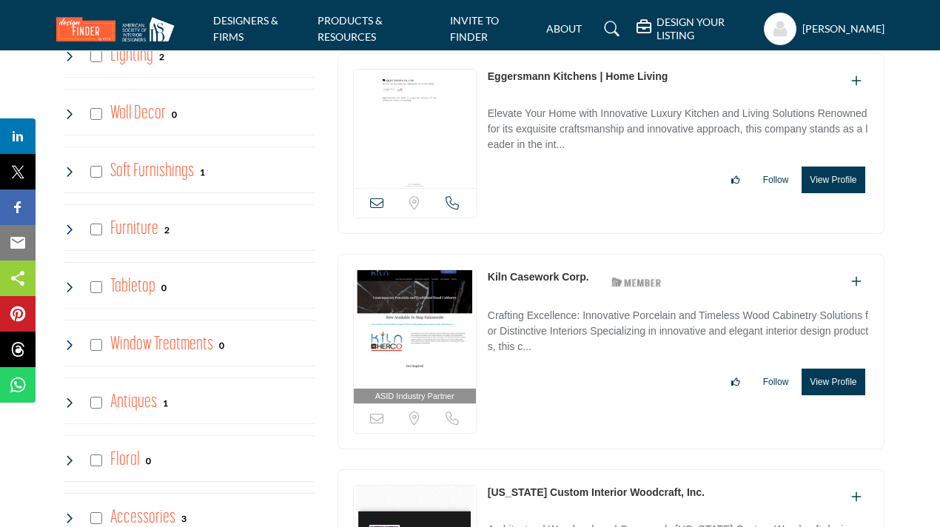
click at [833, 379] on button "View Profile" at bounding box center [833, 382] width 63 height 27
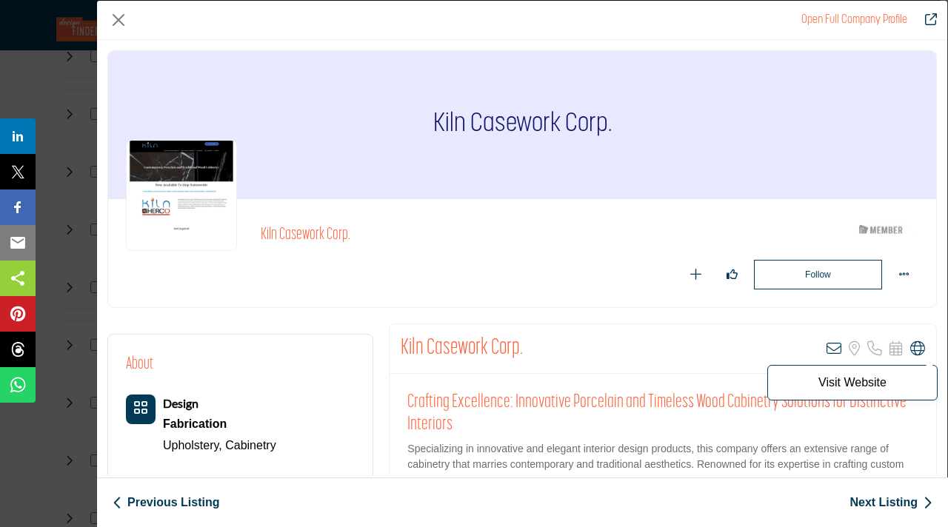
click at [910, 347] on icon "Company Data Modal" at bounding box center [917, 348] width 15 height 15
click at [910, 342] on icon "Company Data Modal" at bounding box center [917, 348] width 15 height 15
